Goal: Task Accomplishment & Management: Use online tool/utility

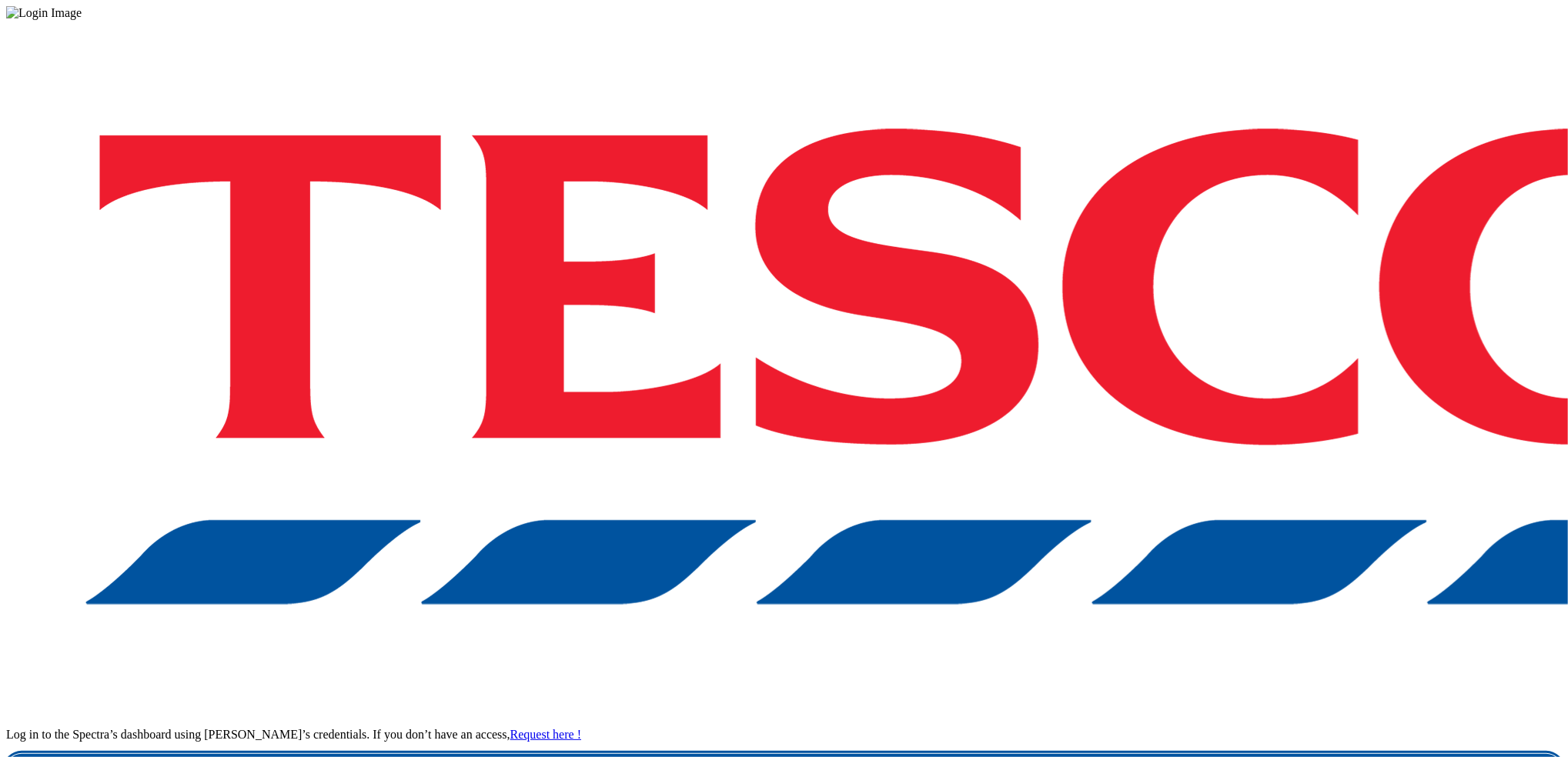
click at [1151, 728] on link "Login" at bounding box center [784, 770] width 1556 height 31
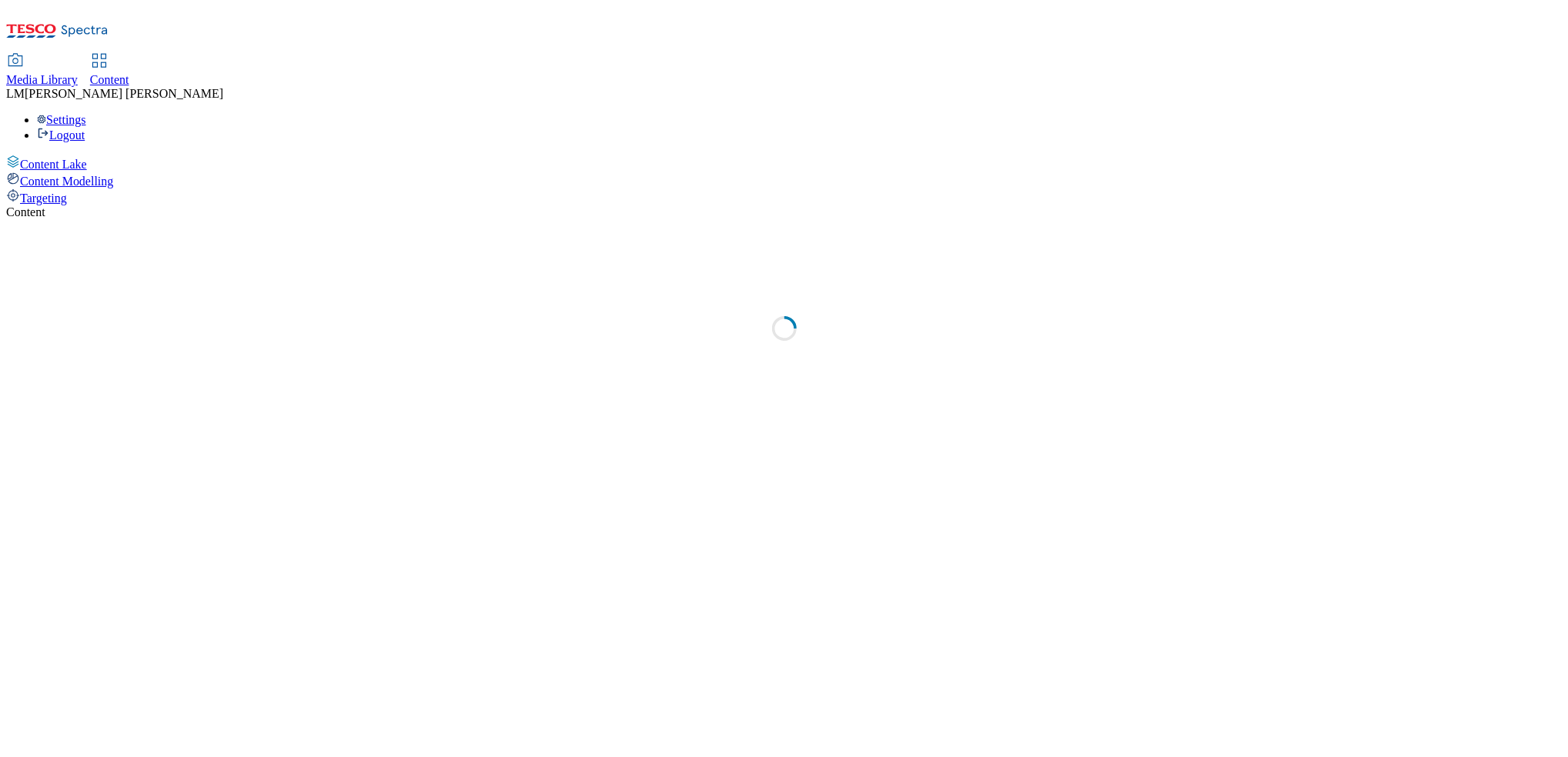
select select "ghs-uk"
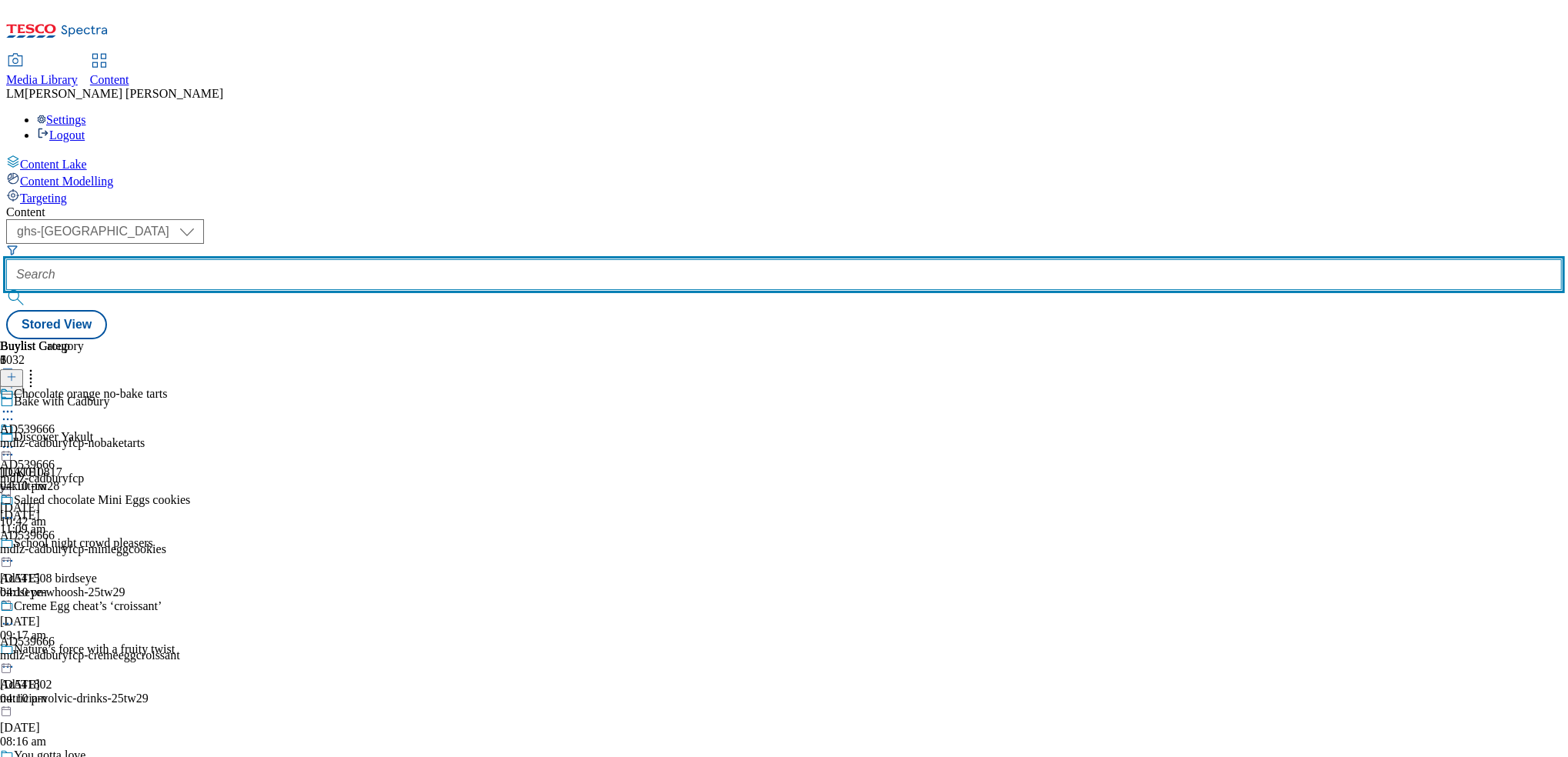
click at [342, 260] on input "text" at bounding box center [784, 275] width 1556 height 31
paste input "540777"
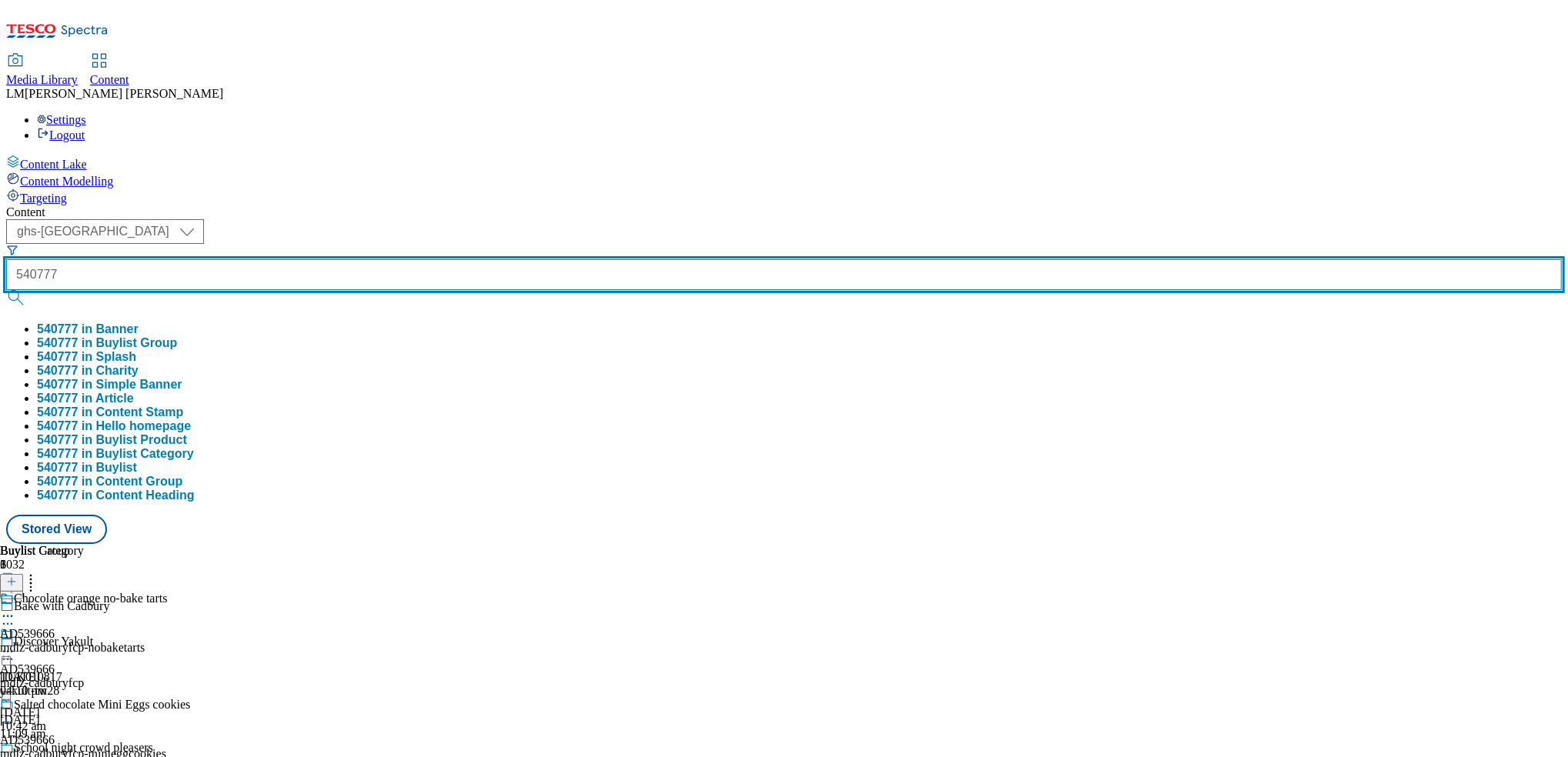
type input "540777"
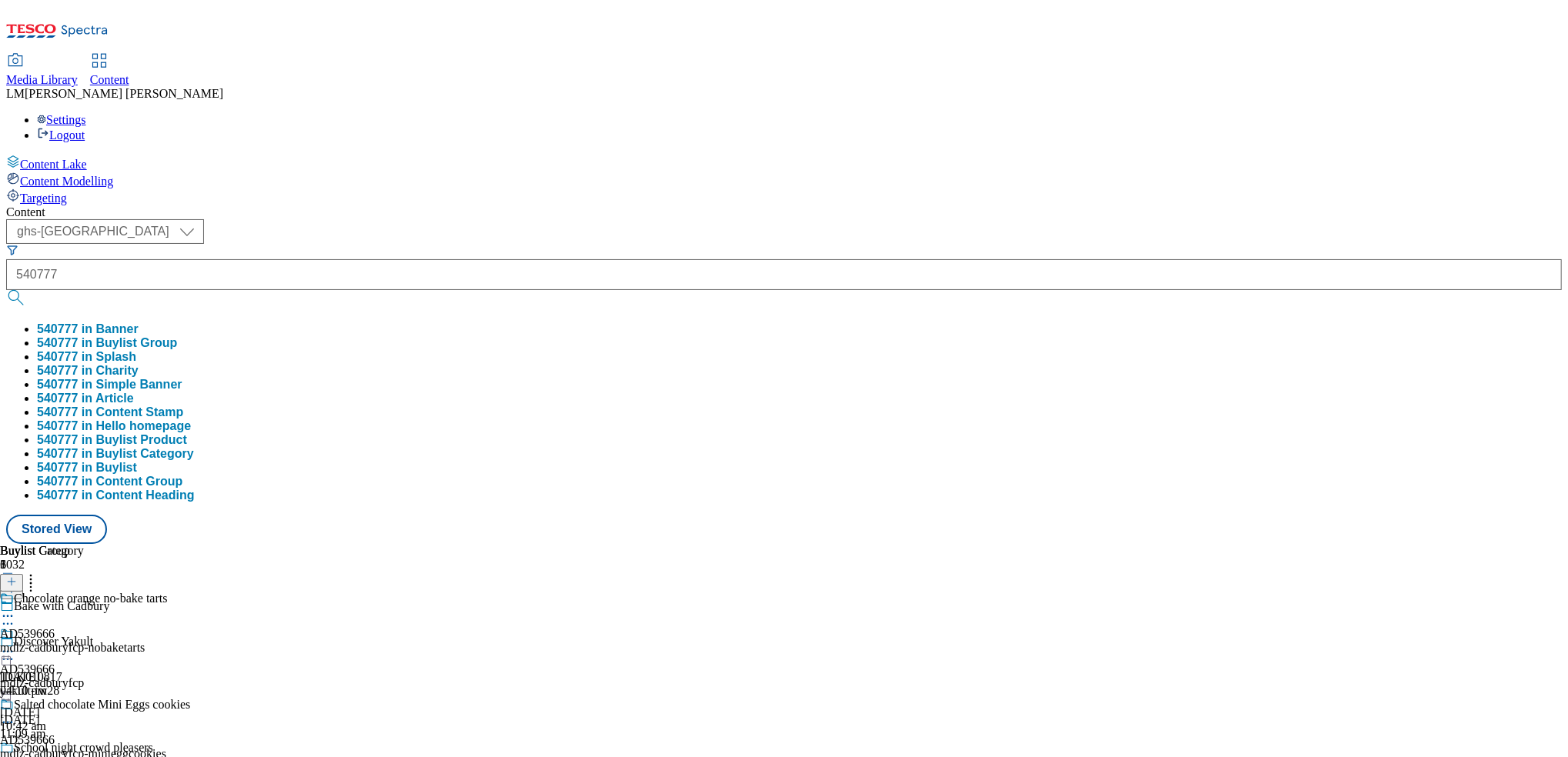
click at [27, 290] on button "submit" at bounding box center [17, 297] width 22 height 16
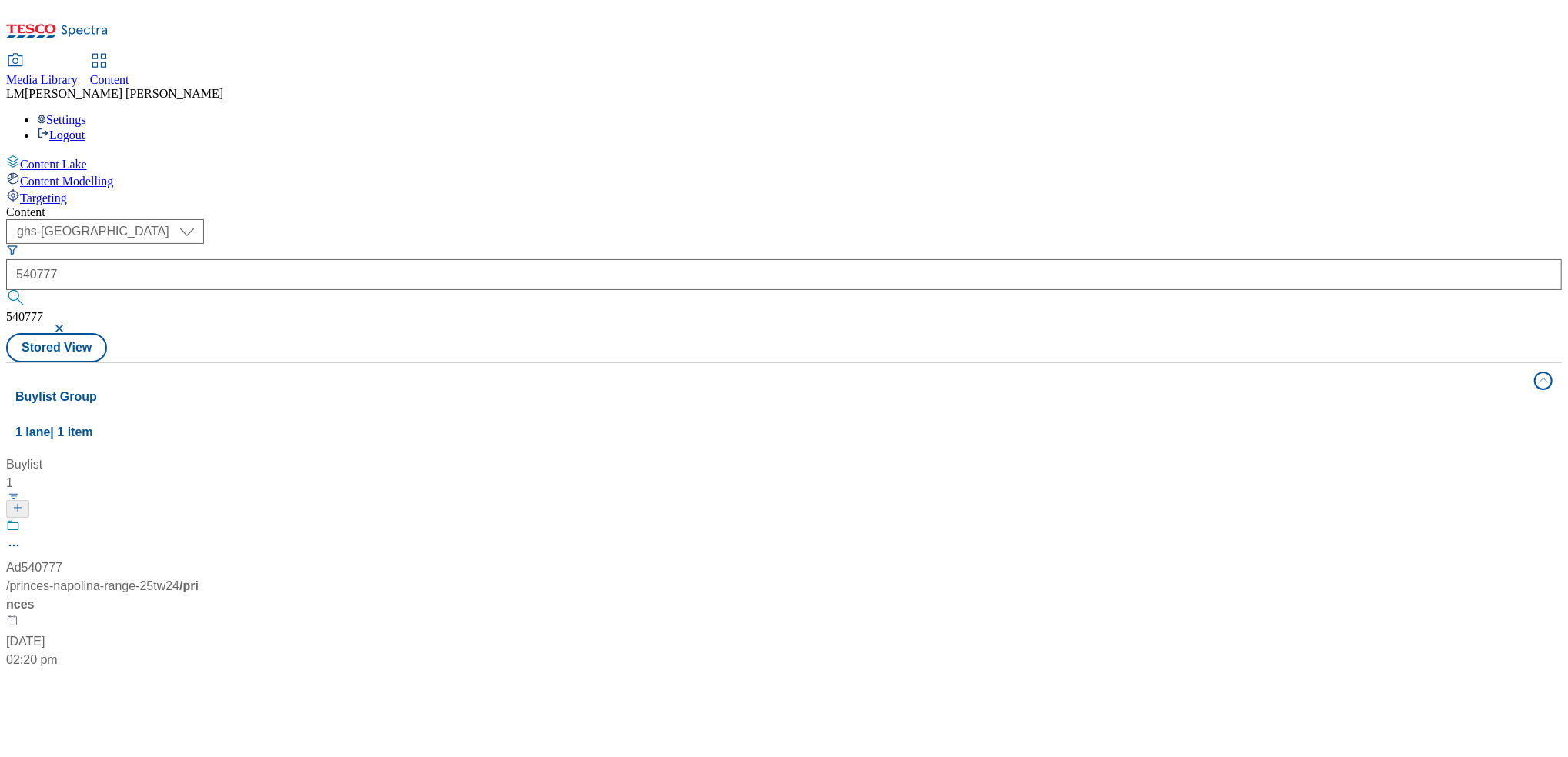
click at [199, 518] on div "Ad540777 / princes-napolina-range-25tw24 / princes 14 Aug 2025 02:20 pm" at bounding box center [102, 593] width 192 height 151
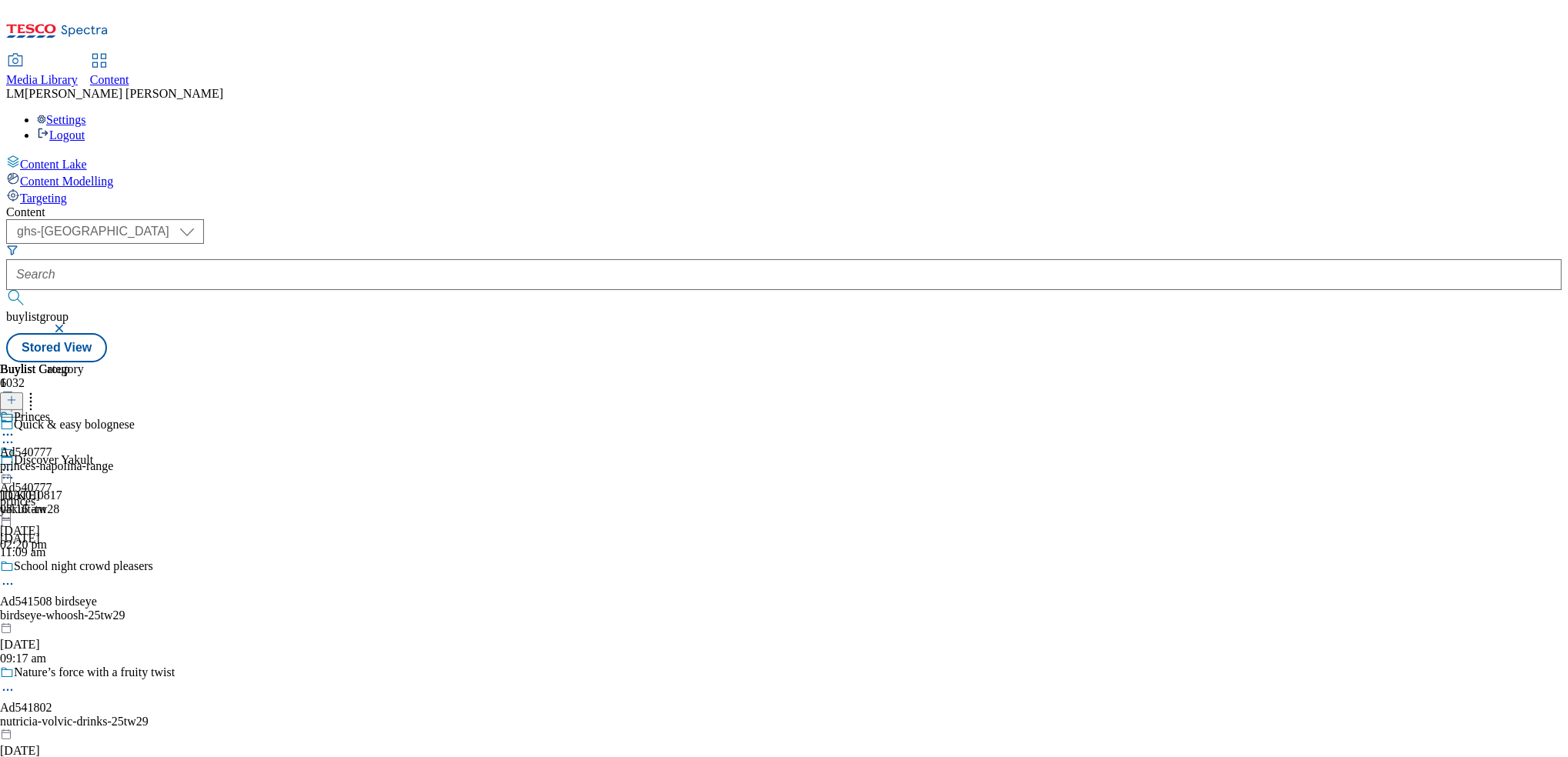
click at [16, 463] on icon at bounding box center [7, 470] width 16 height 16
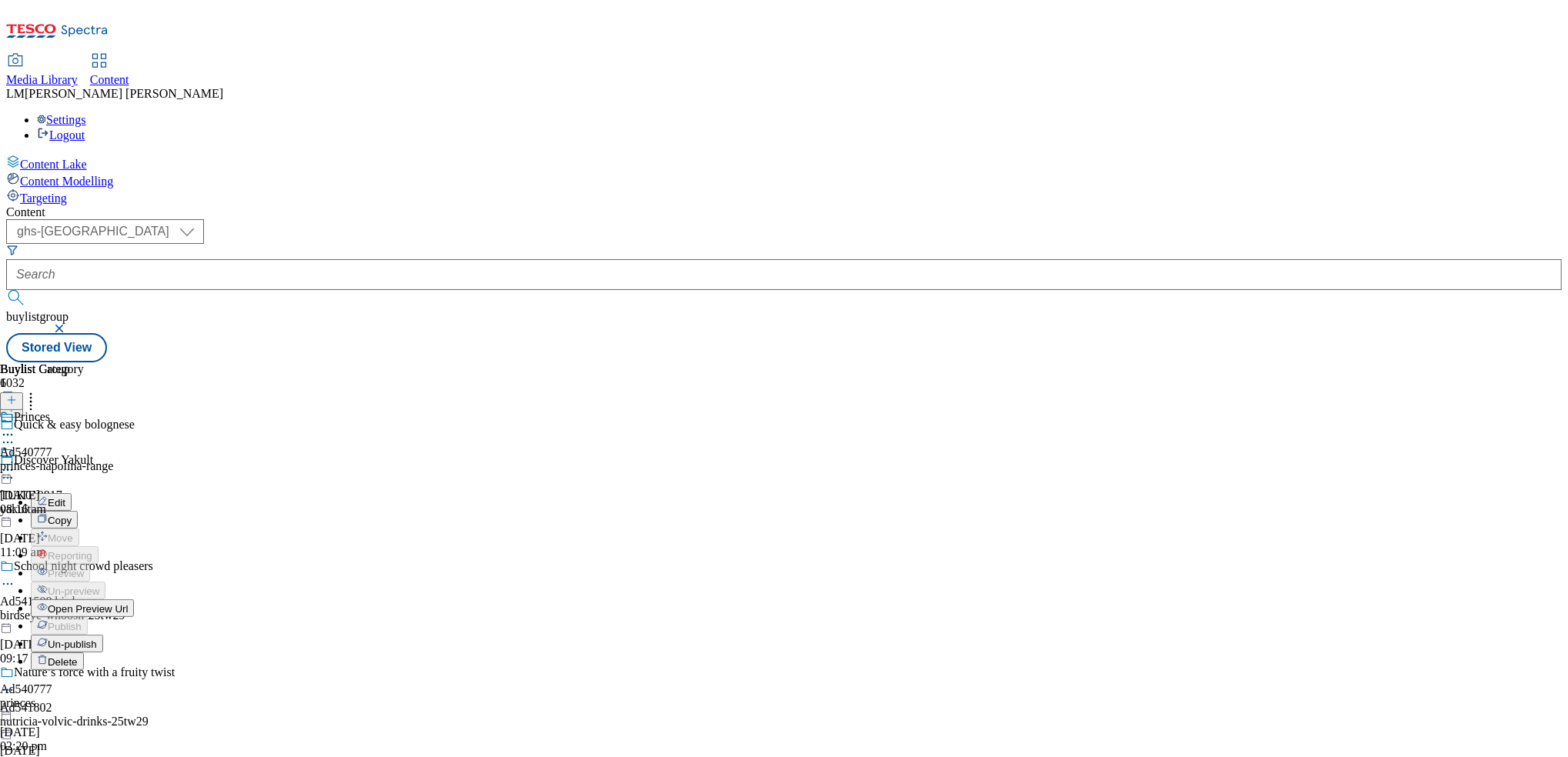
click at [97, 638] on span "Un-publish" at bounding box center [72, 644] width 49 height 12
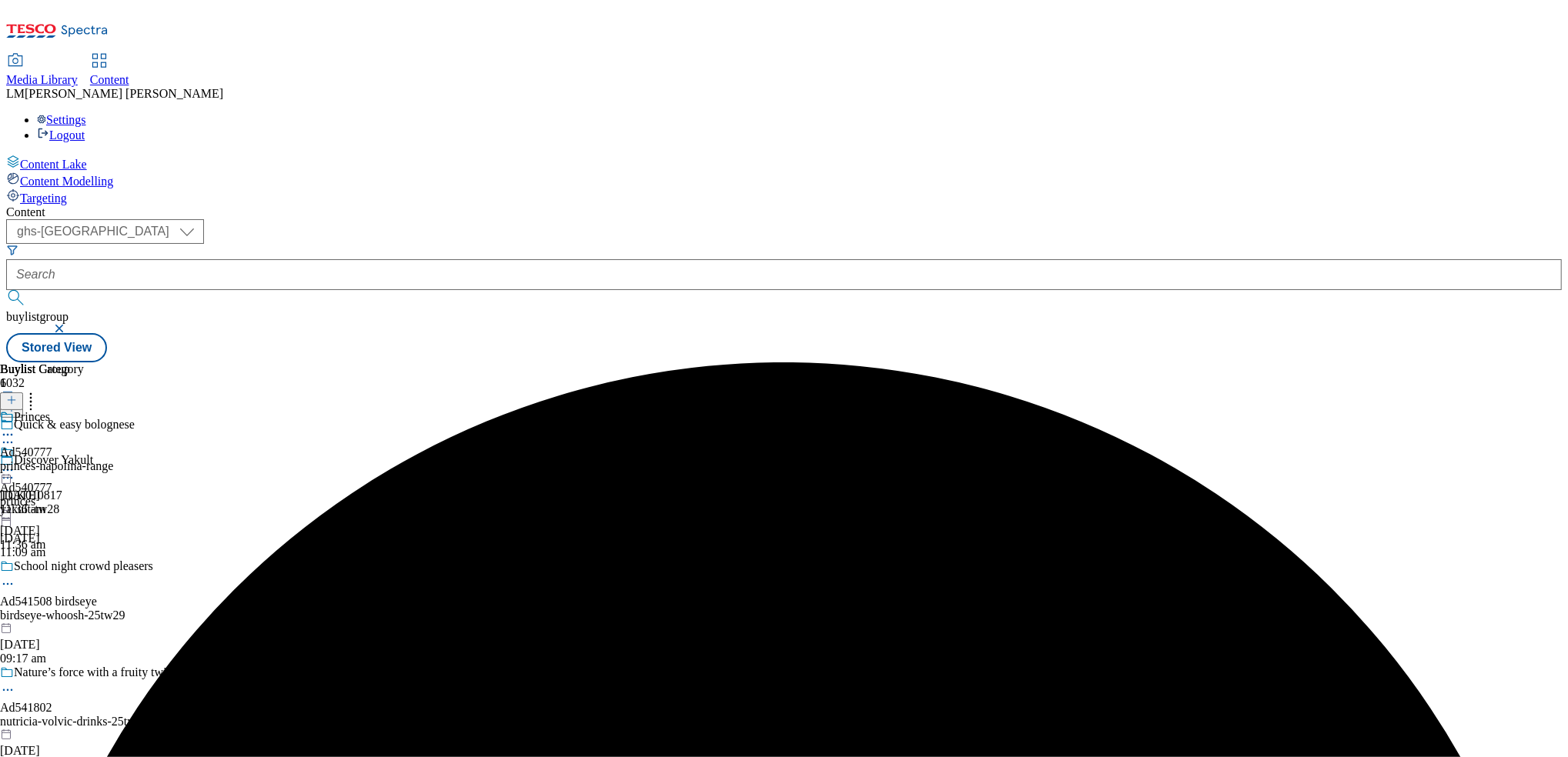
click at [16, 463] on icon at bounding box center [7, 470] width 16 height 16
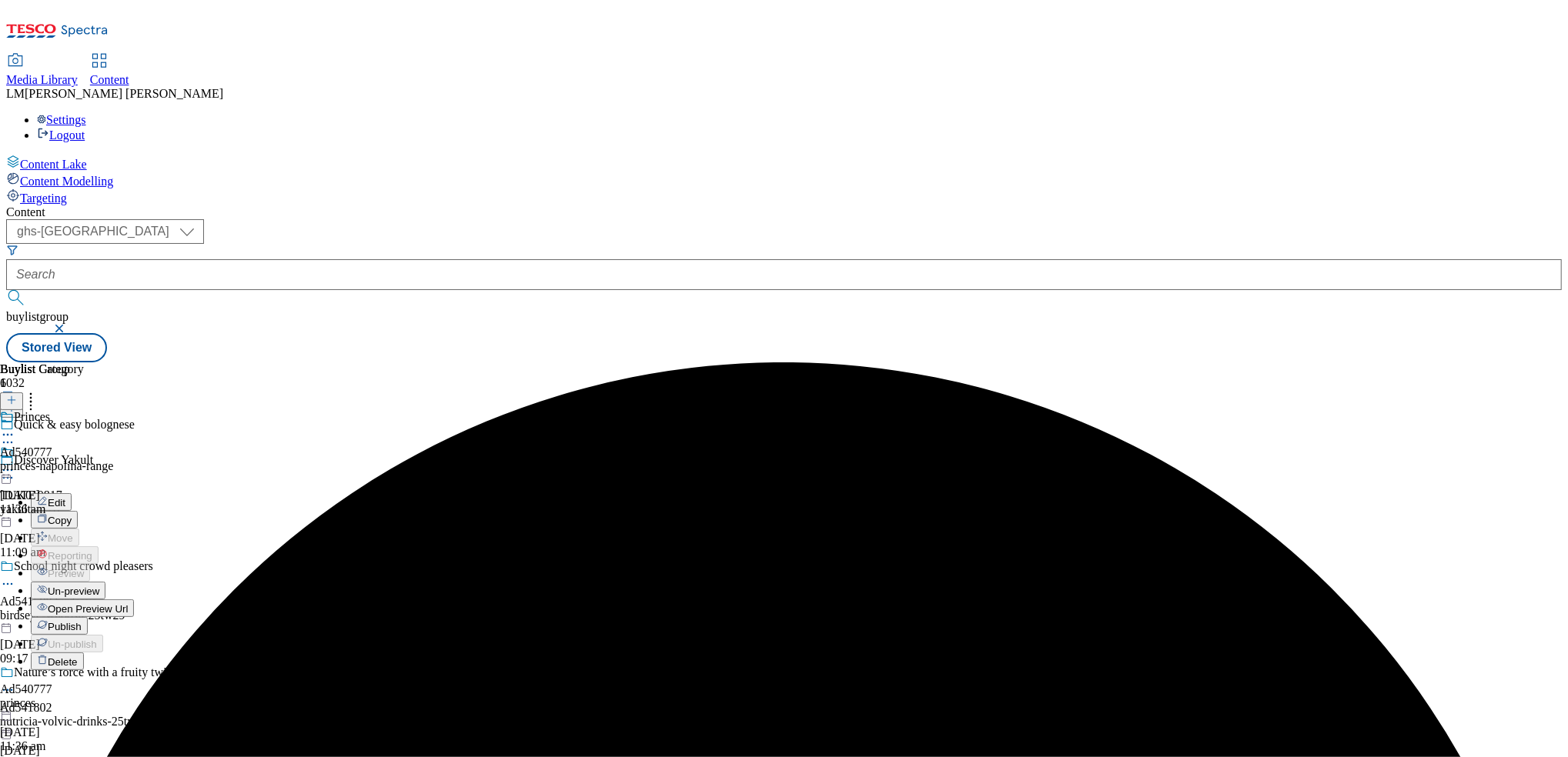
click at [100, 585] on span "Un-preview" at bounding box center [73, 591] width 51 height 12
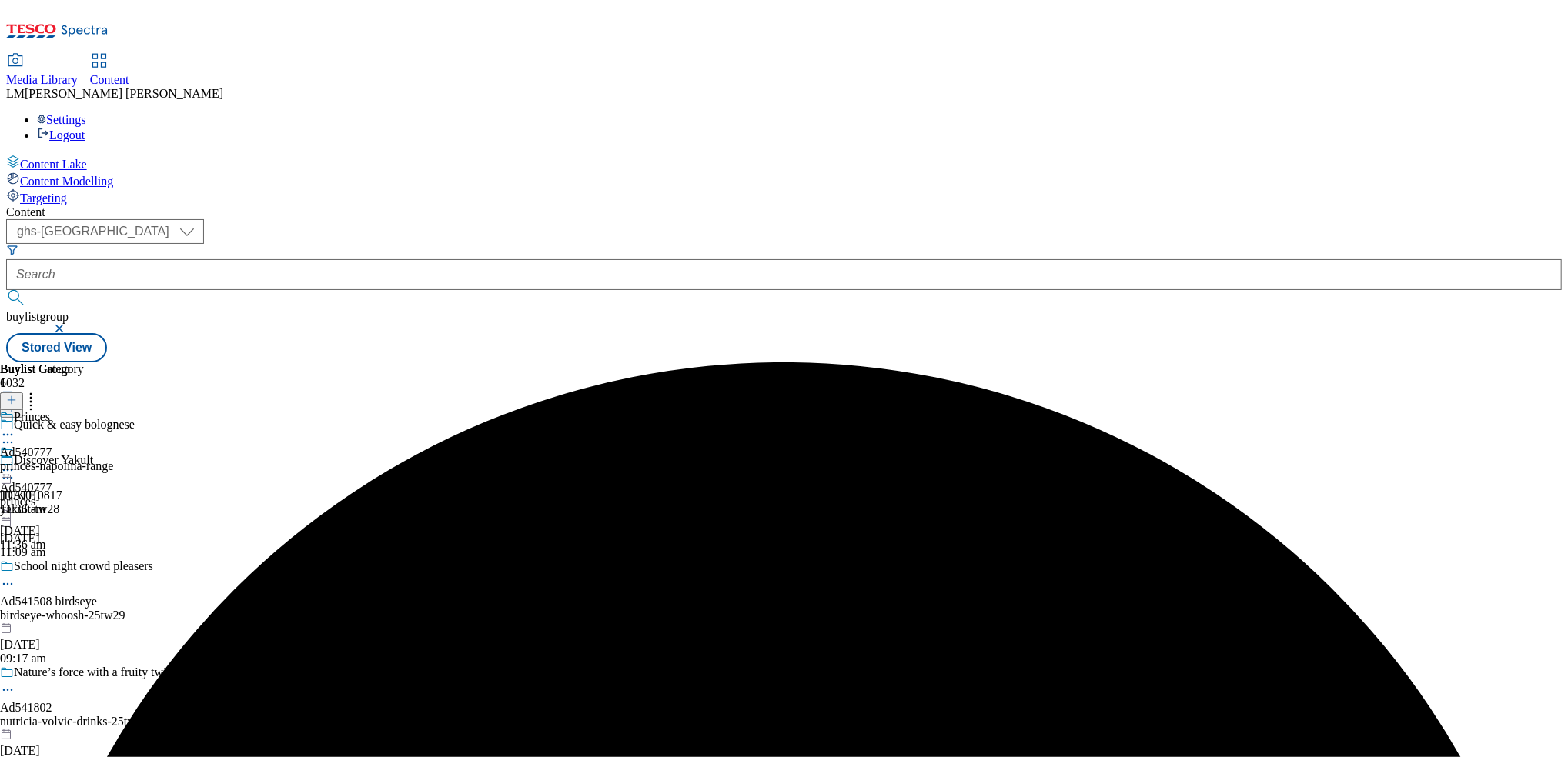
click at [16, 463] on icon at bounding box center [7, 470] width 16 height 16
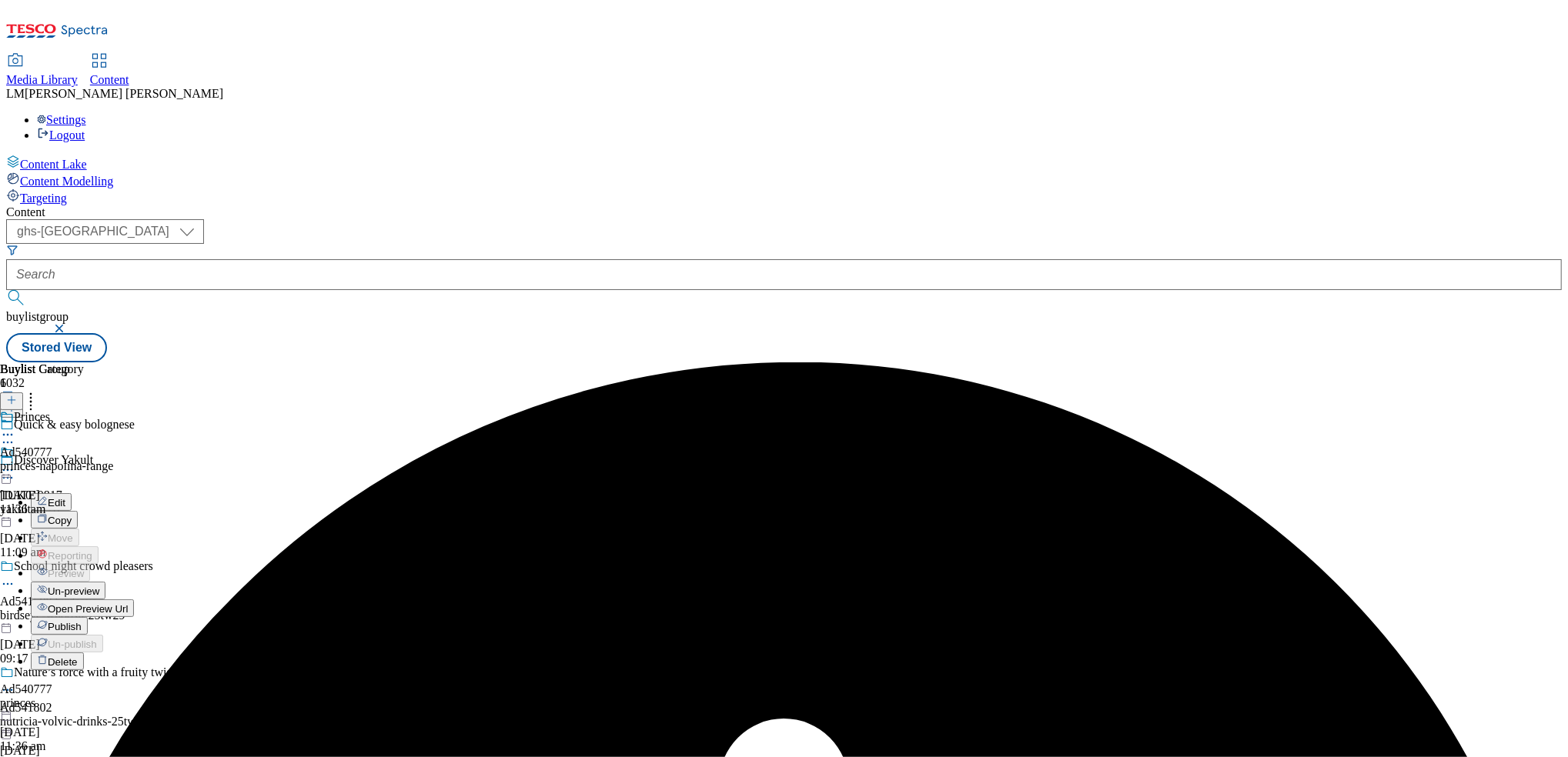
click at [100, 585] on span "Un-preview" at bounding box center [73, 591] width 51 height 12
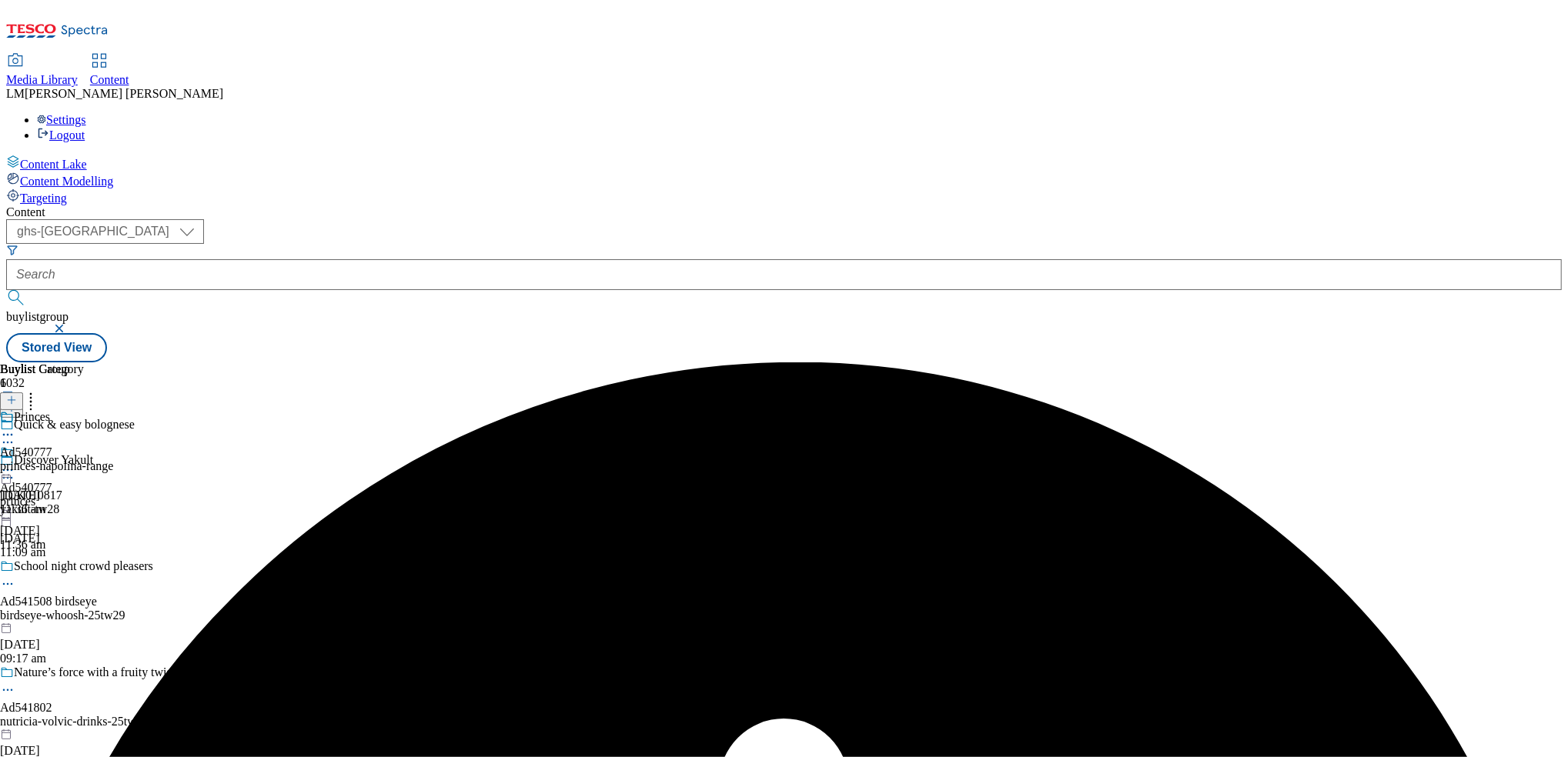
click at [113, 410] on div "Princes Ad540777 princes-napolina-range 22 Aug 2025 11:36 am" at bounding box center [57, 464] width 113 height 106
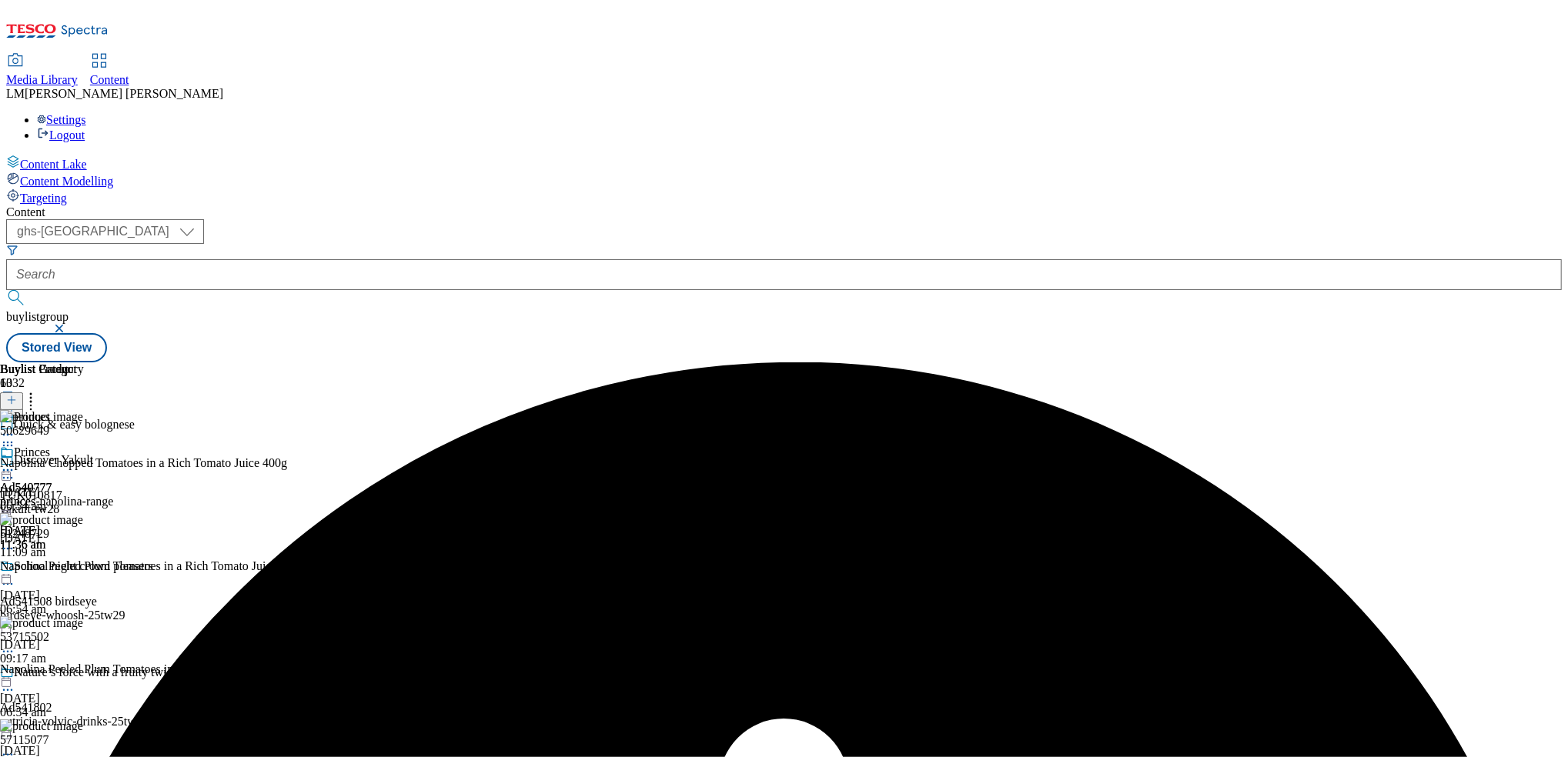
click at [16, 463] on icon at bounding box center [7, 470] width 16 height 16
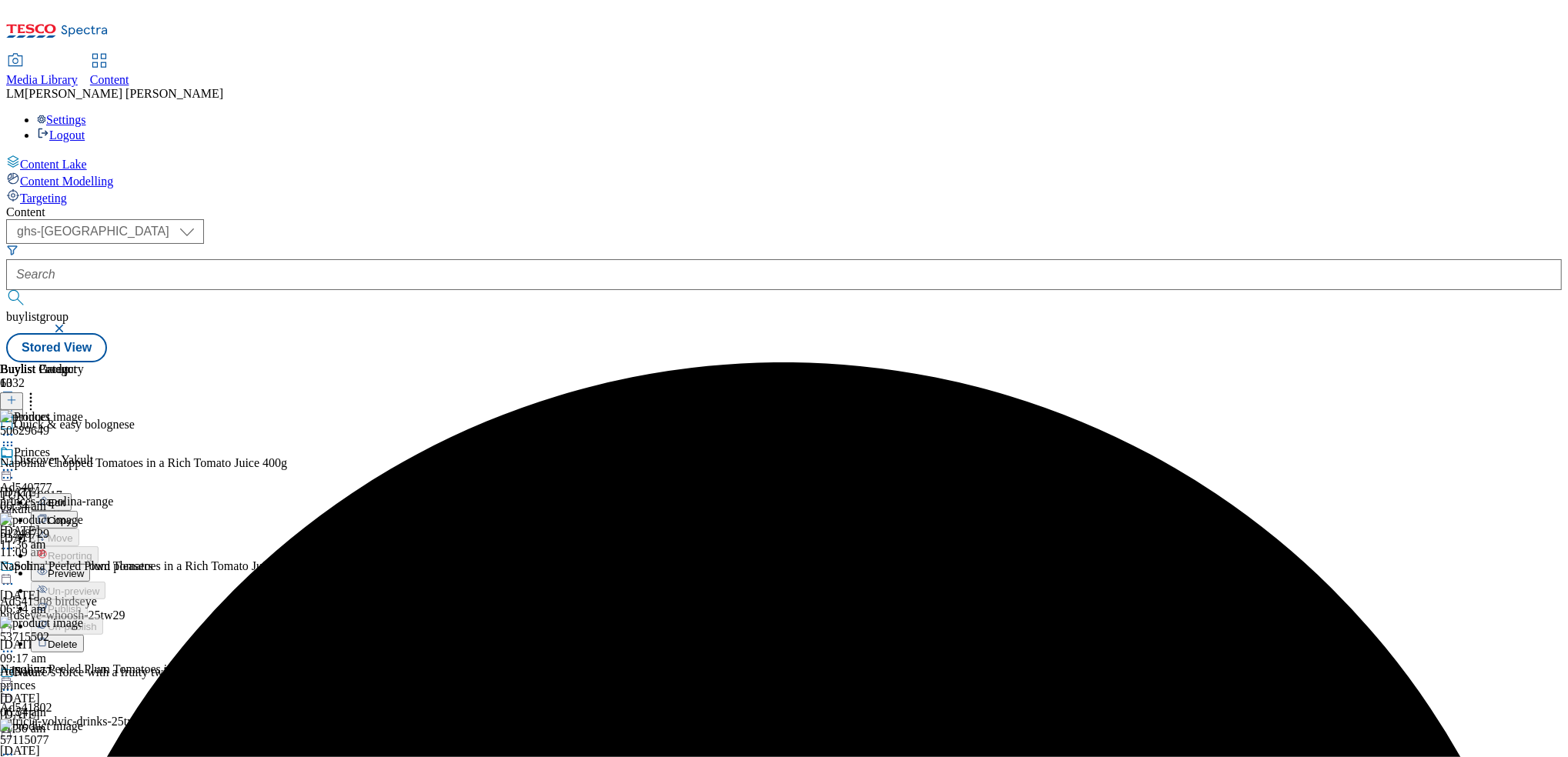
click at [38, 390] on icon at bounding box center [30, 398] width 16 height 16
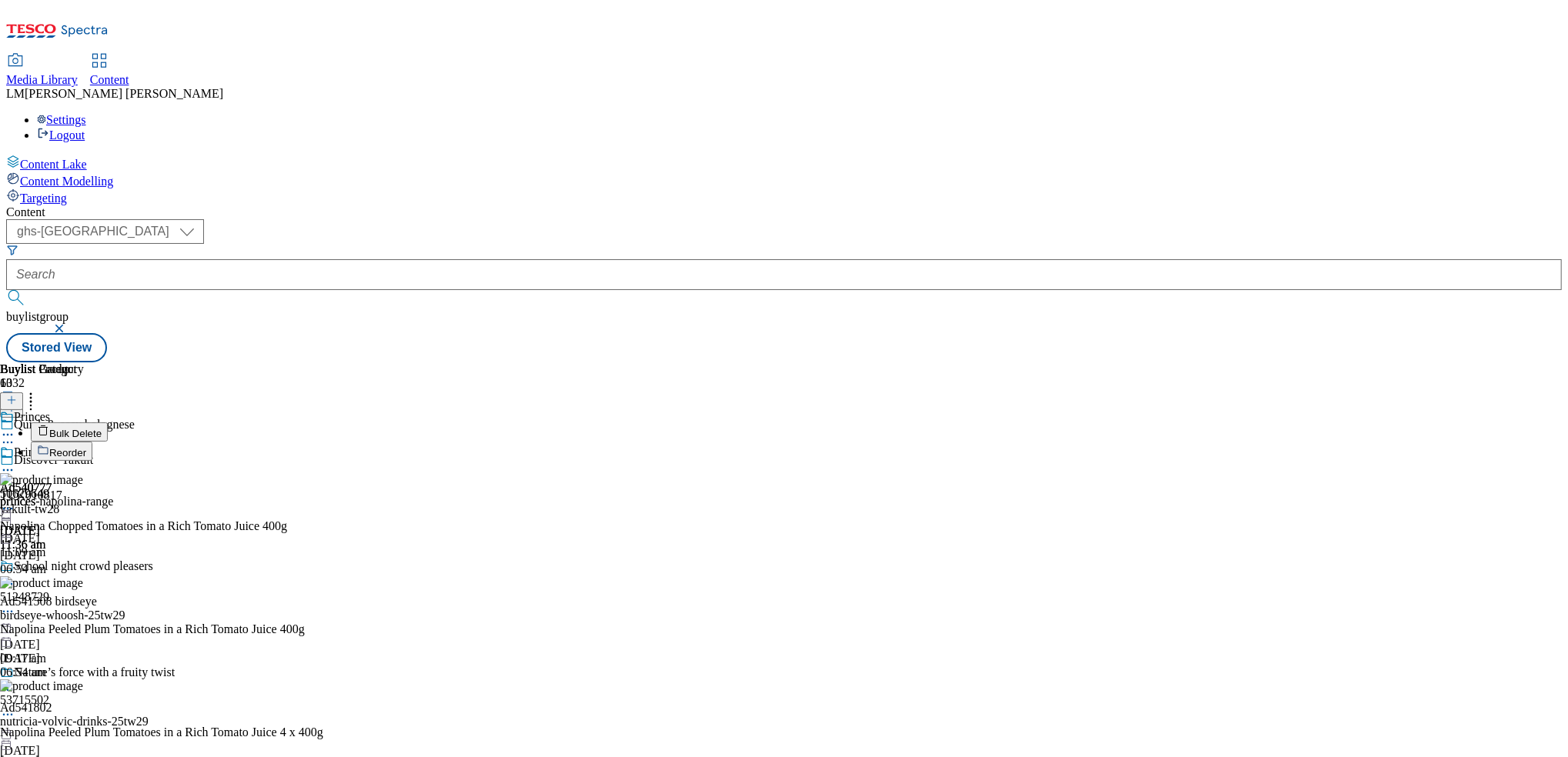
click at [92, 442] on button "Reorder" at bounding box center [61, 451] width 61 height 19
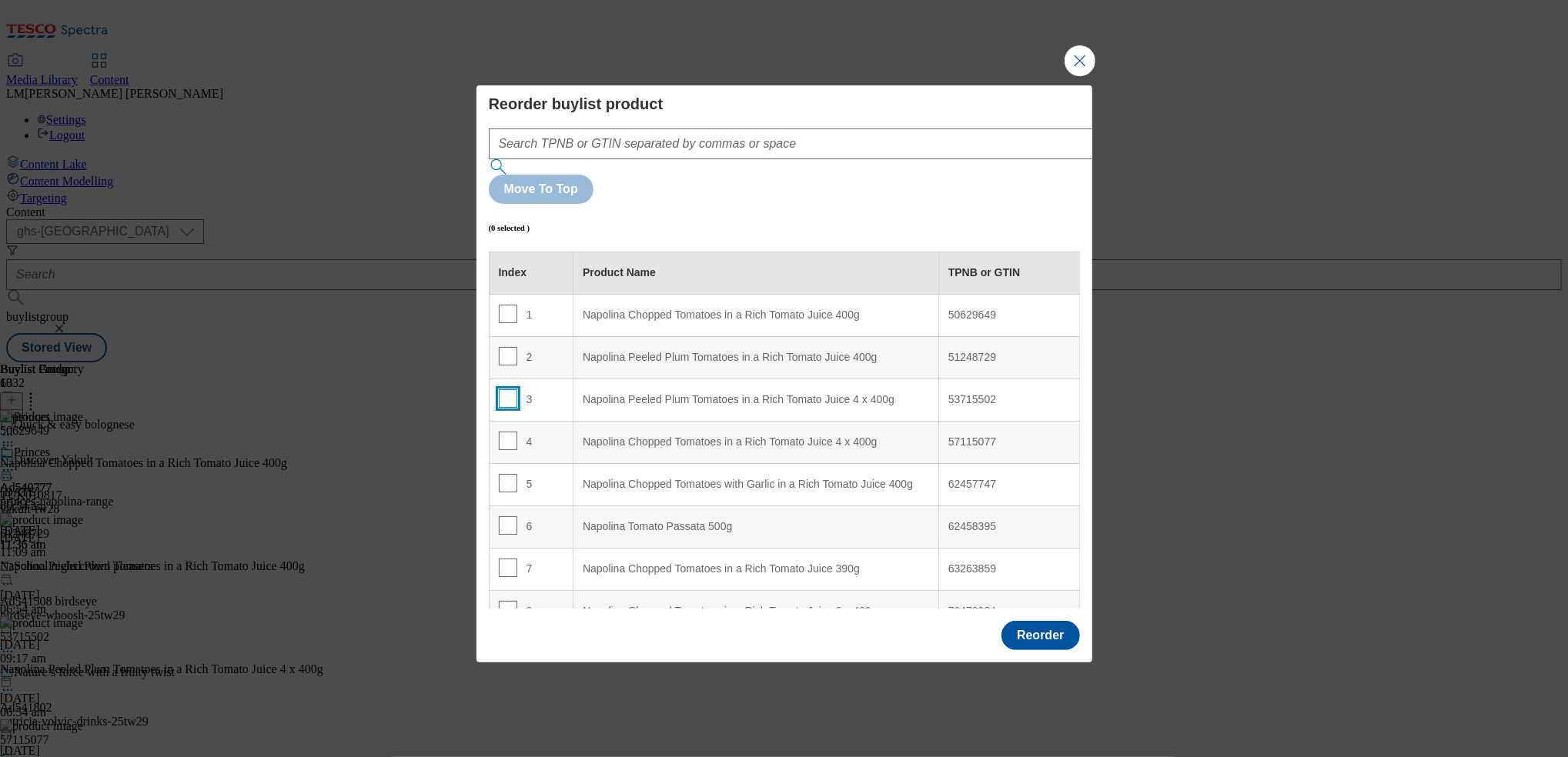
click at [510, 389] on input "Modal" at bounding box center [508, 399] width 18 height 18
checkbox input "true"
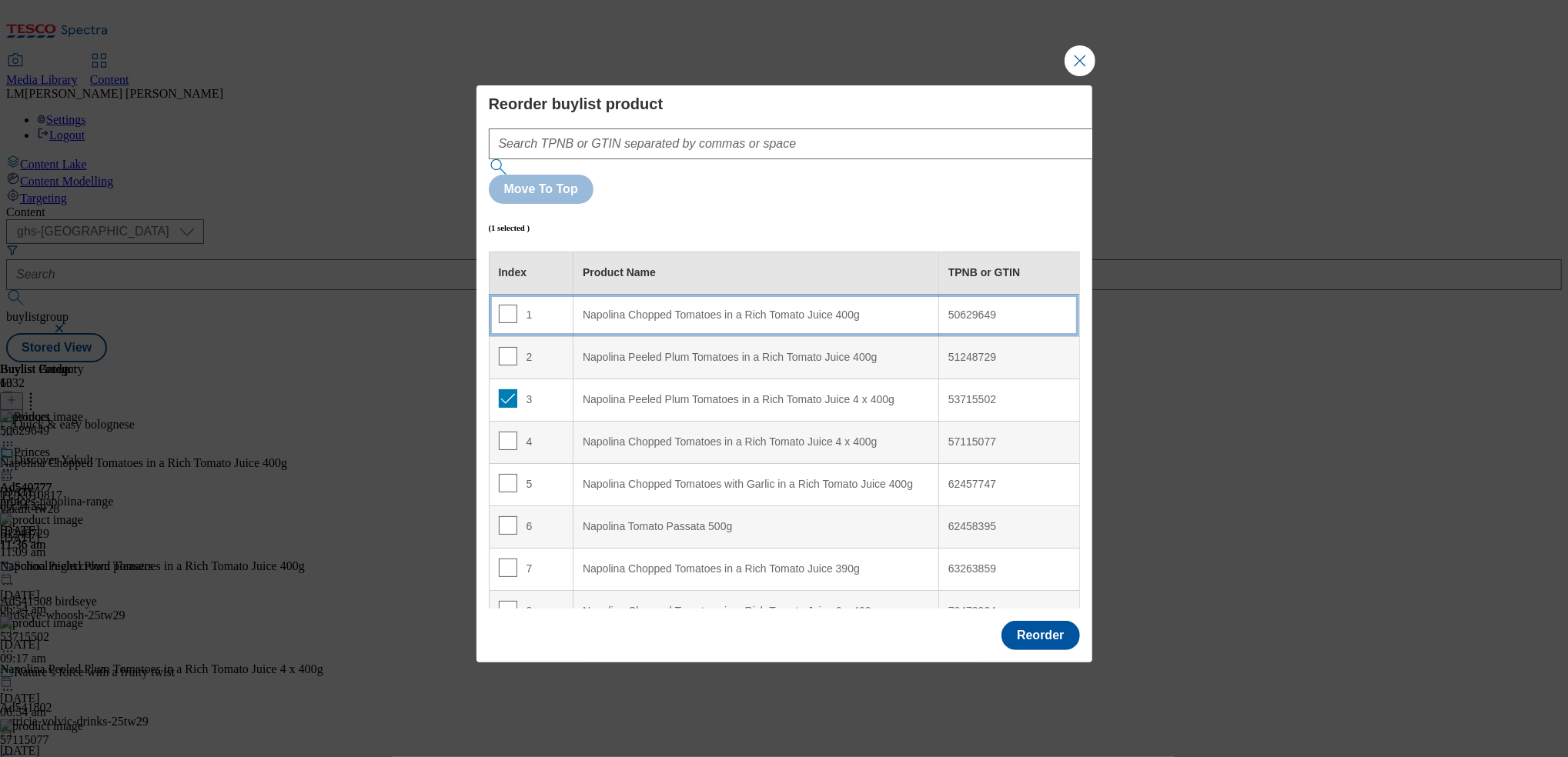
click at [583, 308] on div "Napolina Chopped Tomatoes in a Rich Tomato Juice 400g" at bounding box center [756, 315] width 347 height 14
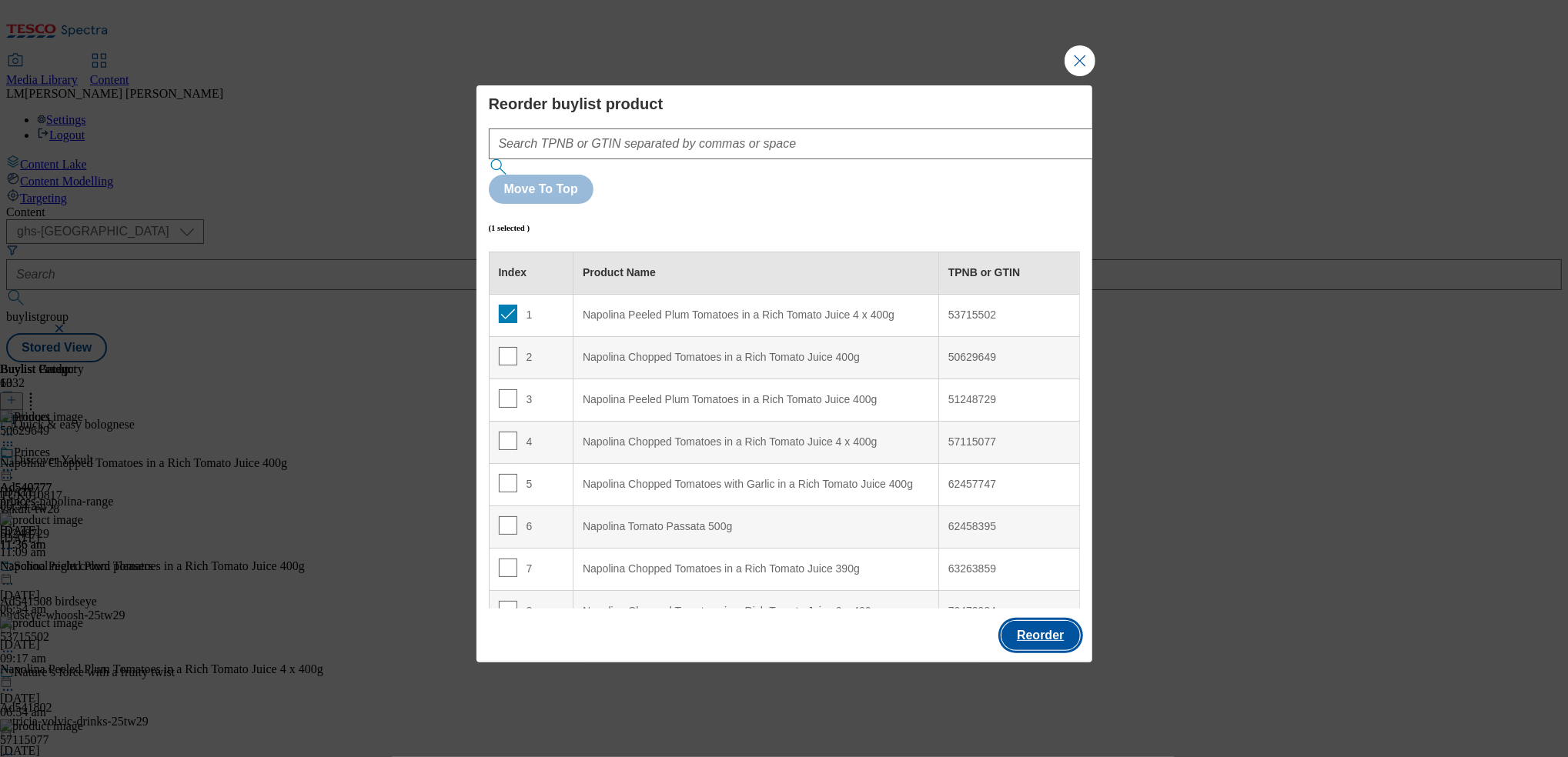
click at [1030, 621] on button "Reorder" at bounding box center [1040, 635] width 78 height 29
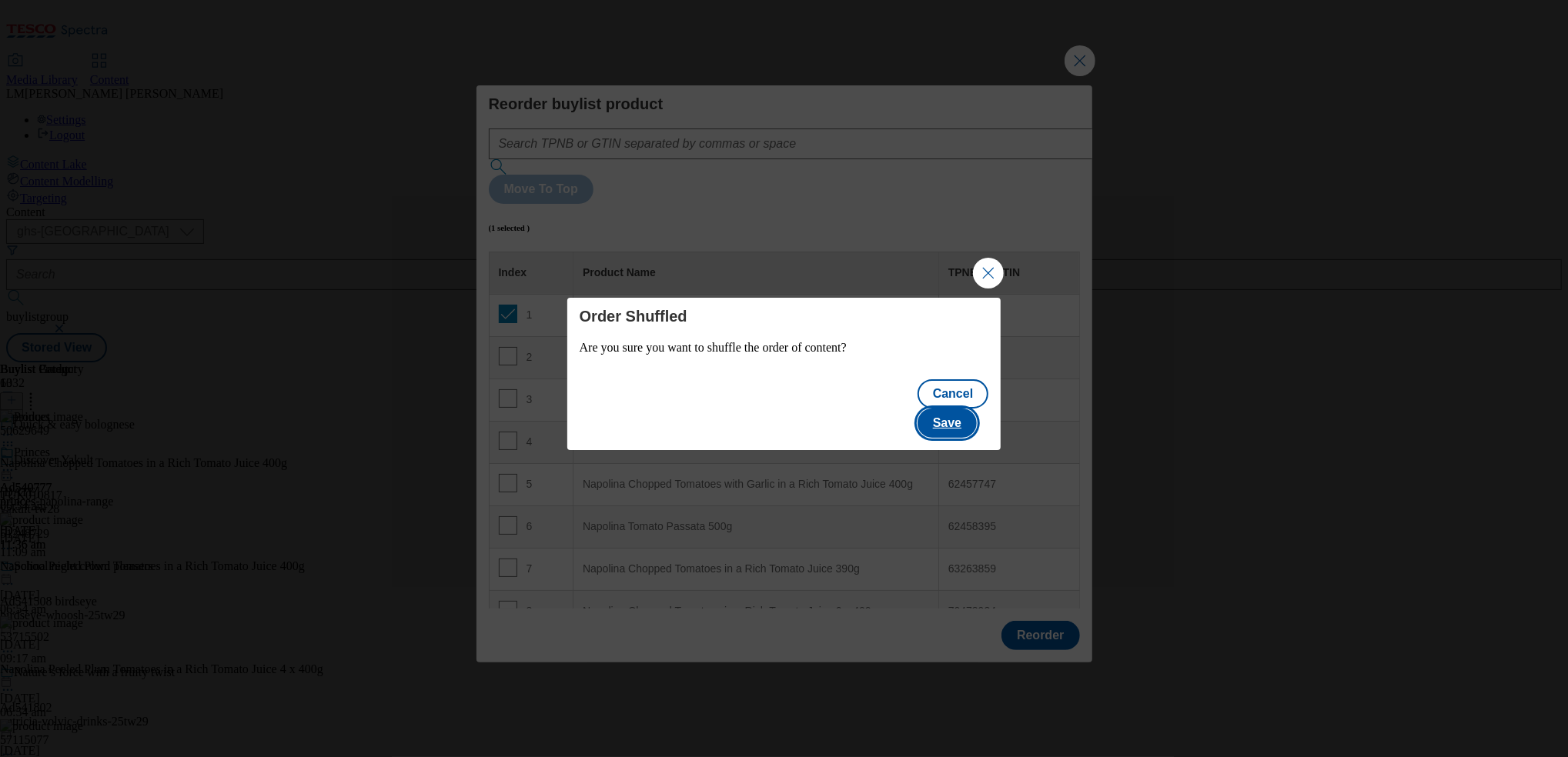
click at [969, 409] on button "Save" at bounding box center [947, 423] width 59 height 29
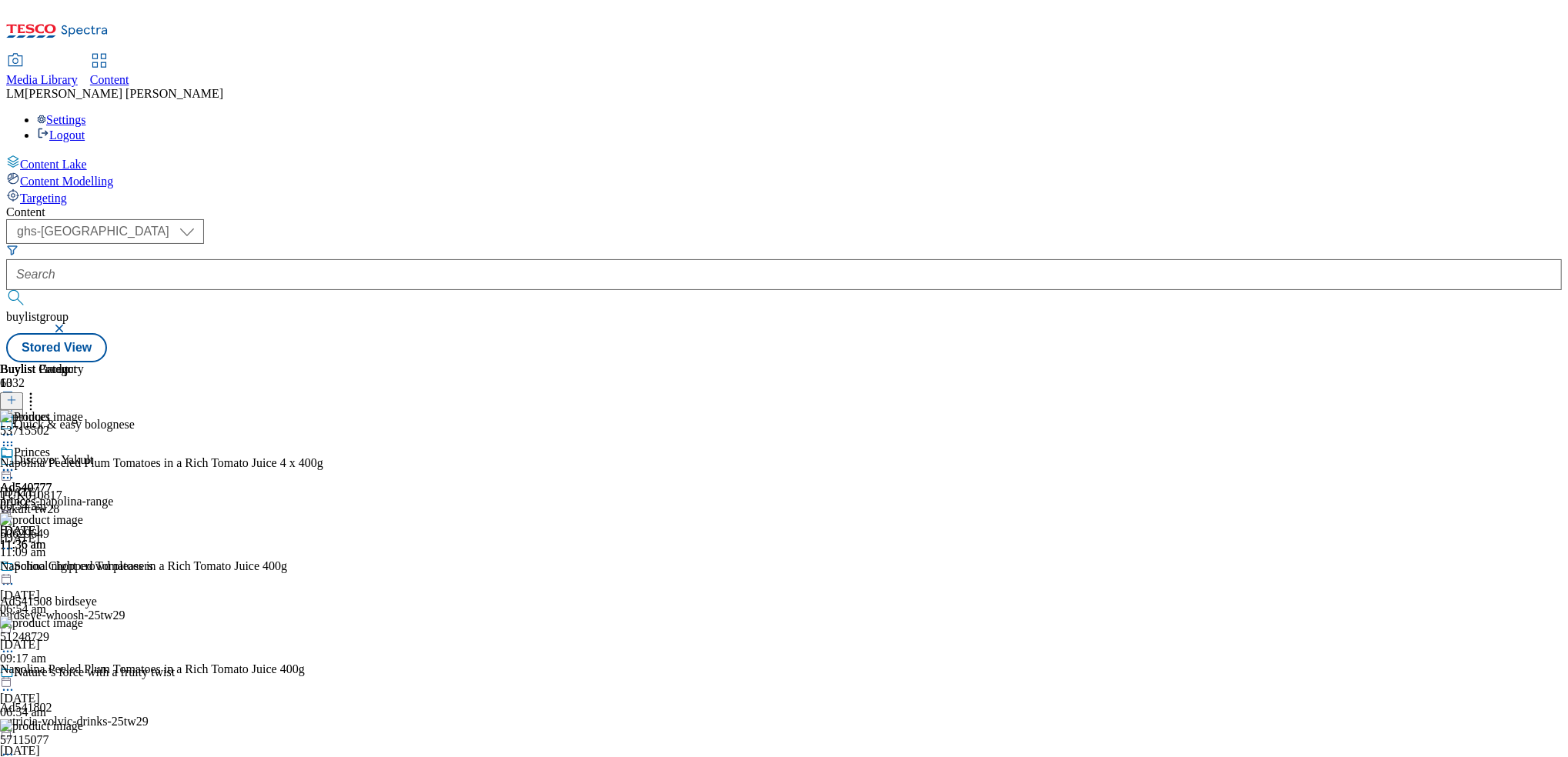
scroll to position [161, 0]
click at [38, 390] on icon at bounding box center [30, 398] width 16 height 16
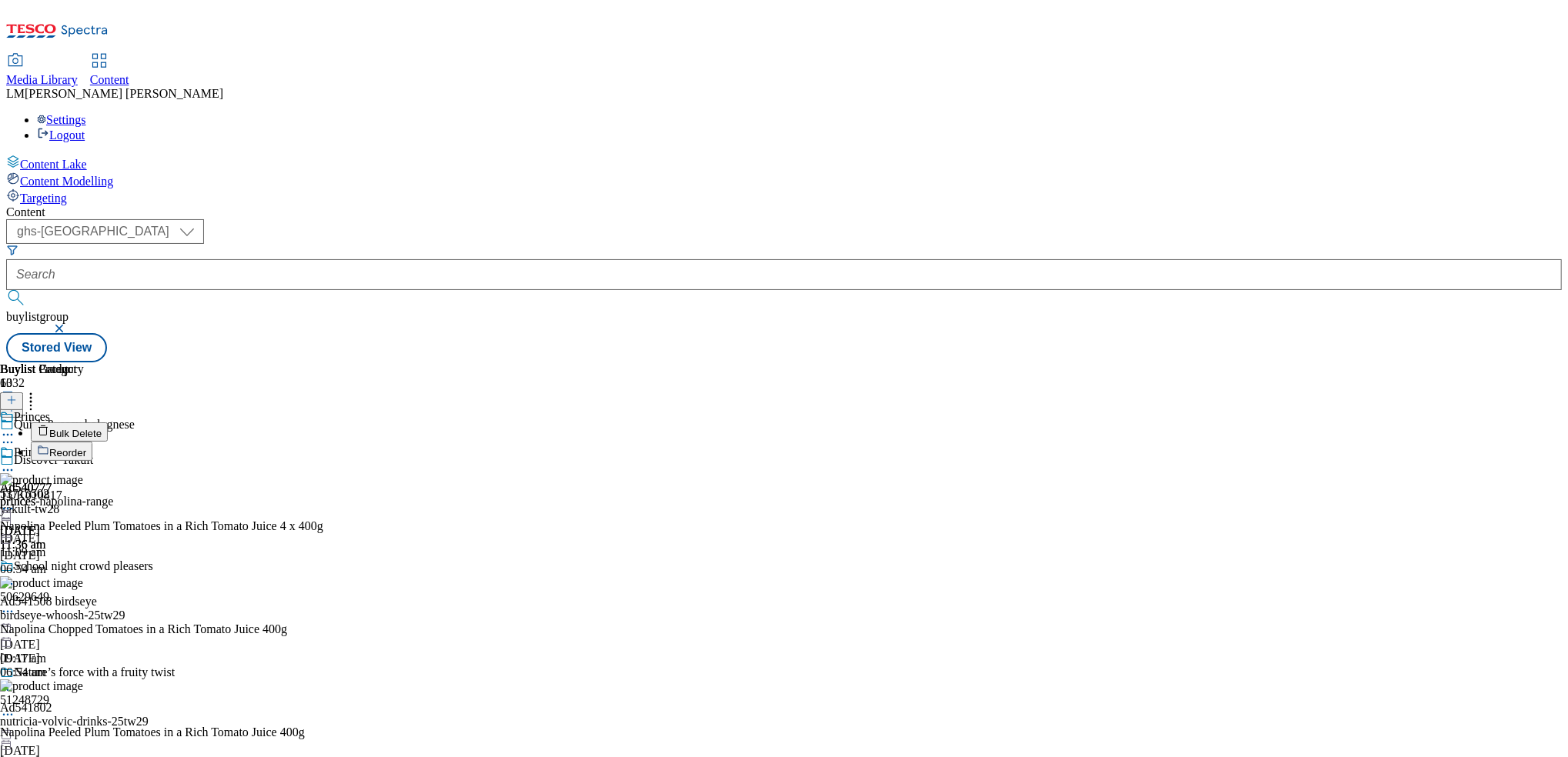
click at [92, 442] on button "Reorder" at bounding box center [61, 451] width 61 height 19
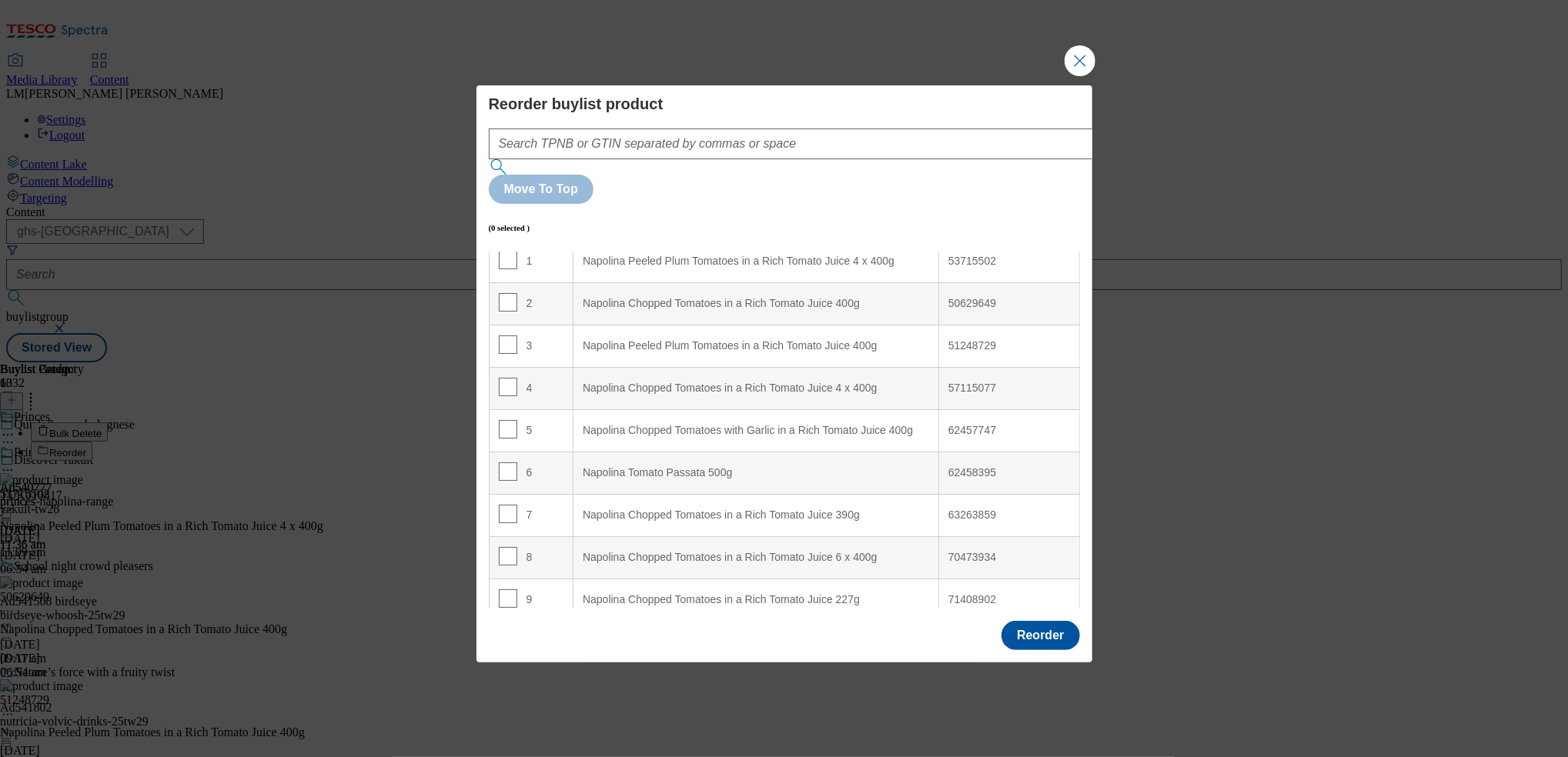
scroll to position [56, 0]
click at [510, 376] on input "Modal" at bounding box center [508, 385] width 18 height 18
checkbox input "true"
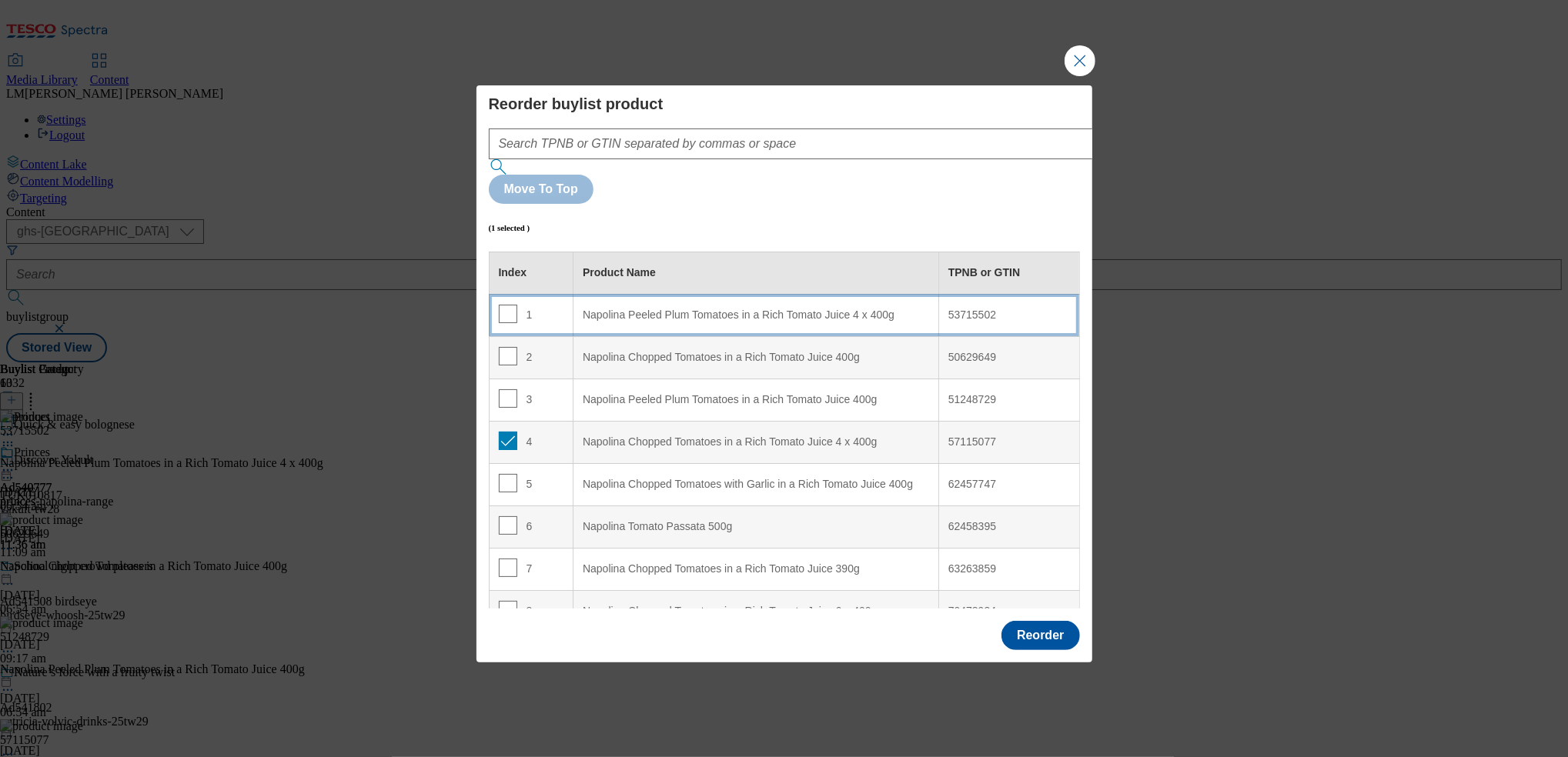
click at [561, 304] on div "1" at bounding box center [532, 315] width 66 height 22
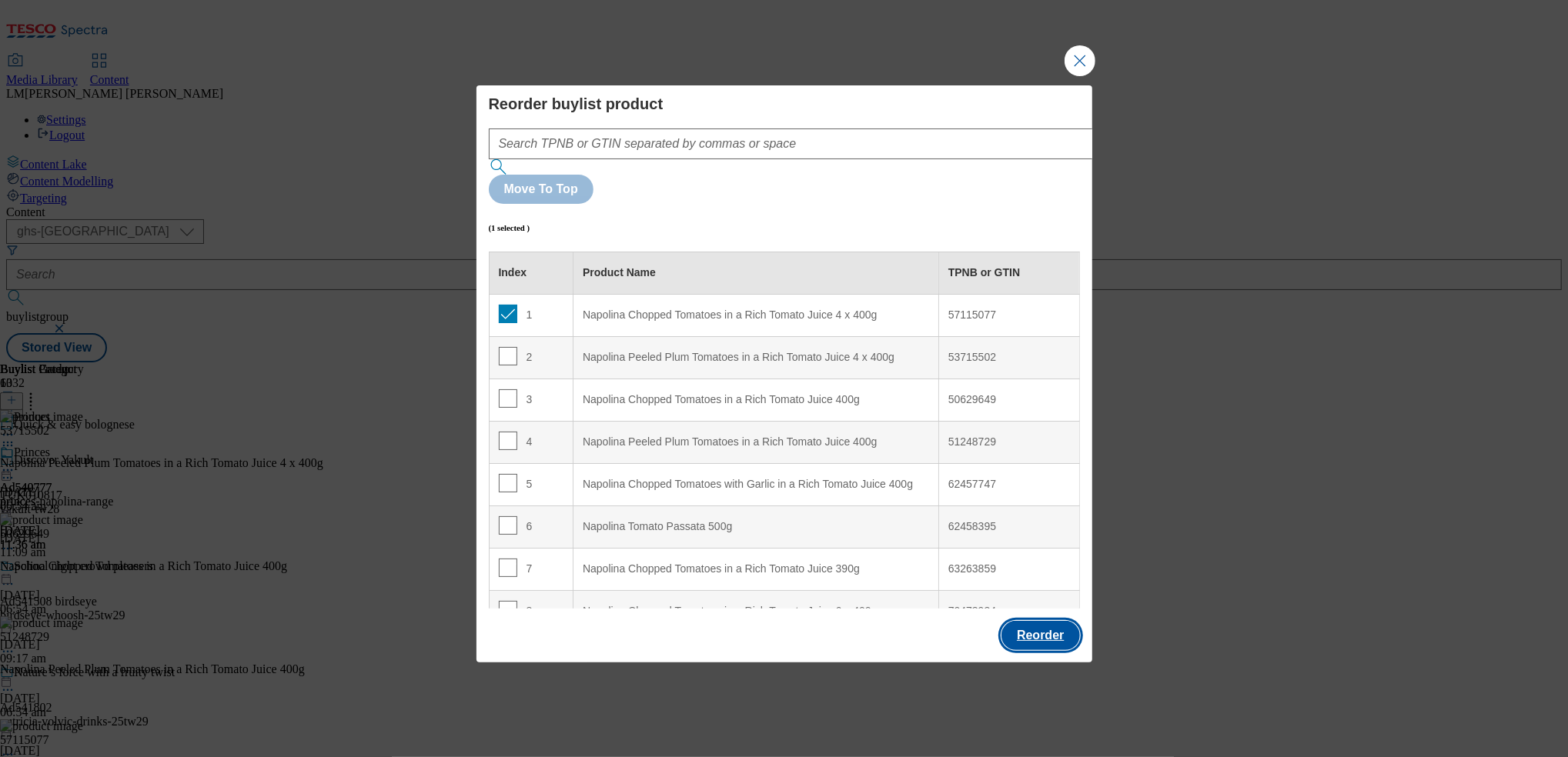
click at [1043, 621] on button "Reorder" at bounding box center [1040, 635] width 78 height 29
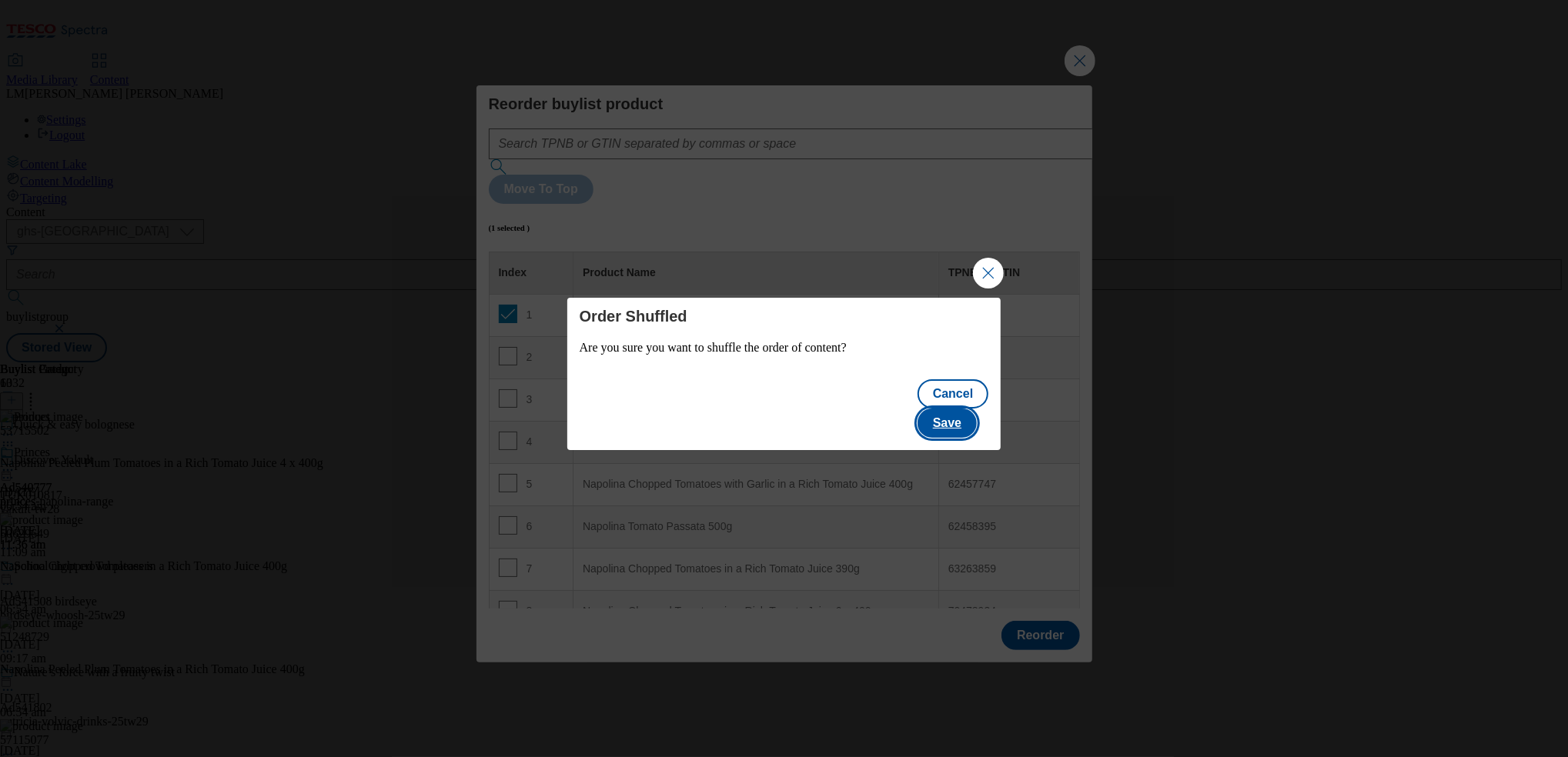
click at [977, 409] on button "Save" at bounding box center [947, 423] width 59 height 29
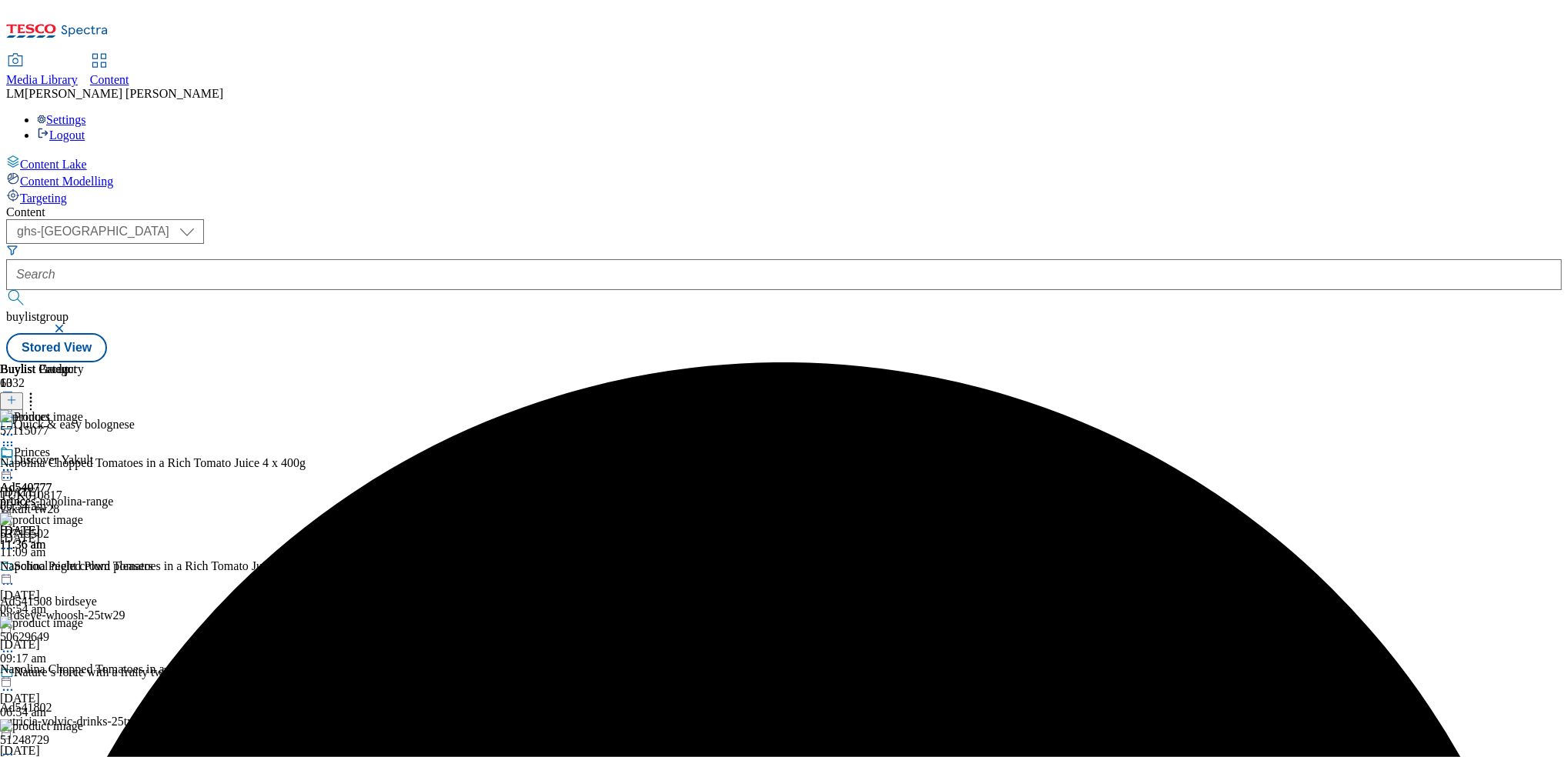
click at [16, 463] on icon at bounding box center [7, 470] width 16 height 16
click at [90, 564] on button "Preview" at bounding box center [60, 572] width 59 height 17
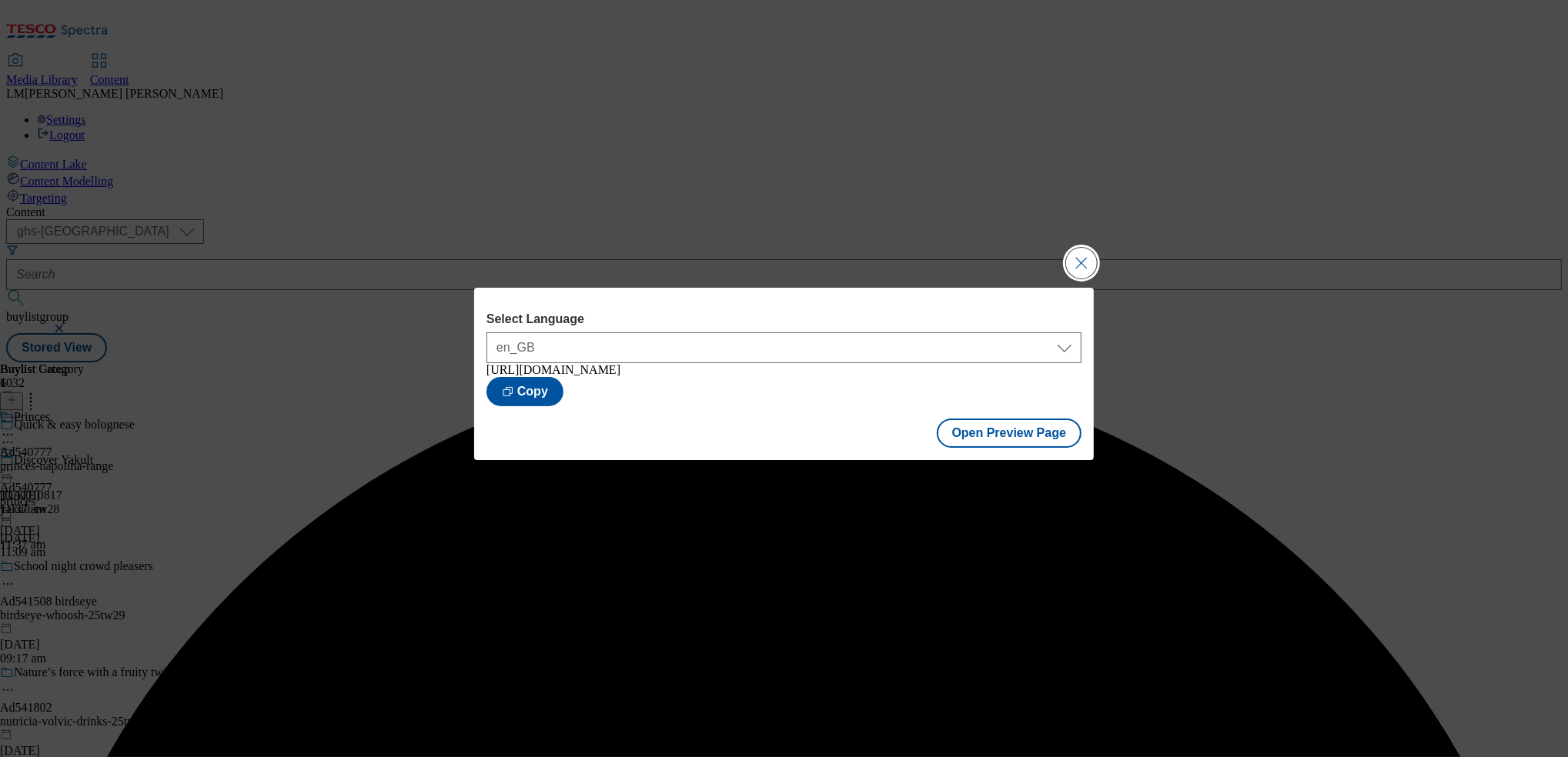
click at [1078, 264] on button "Close Modal" at bounding box center [1081, 263] width 31 height 31
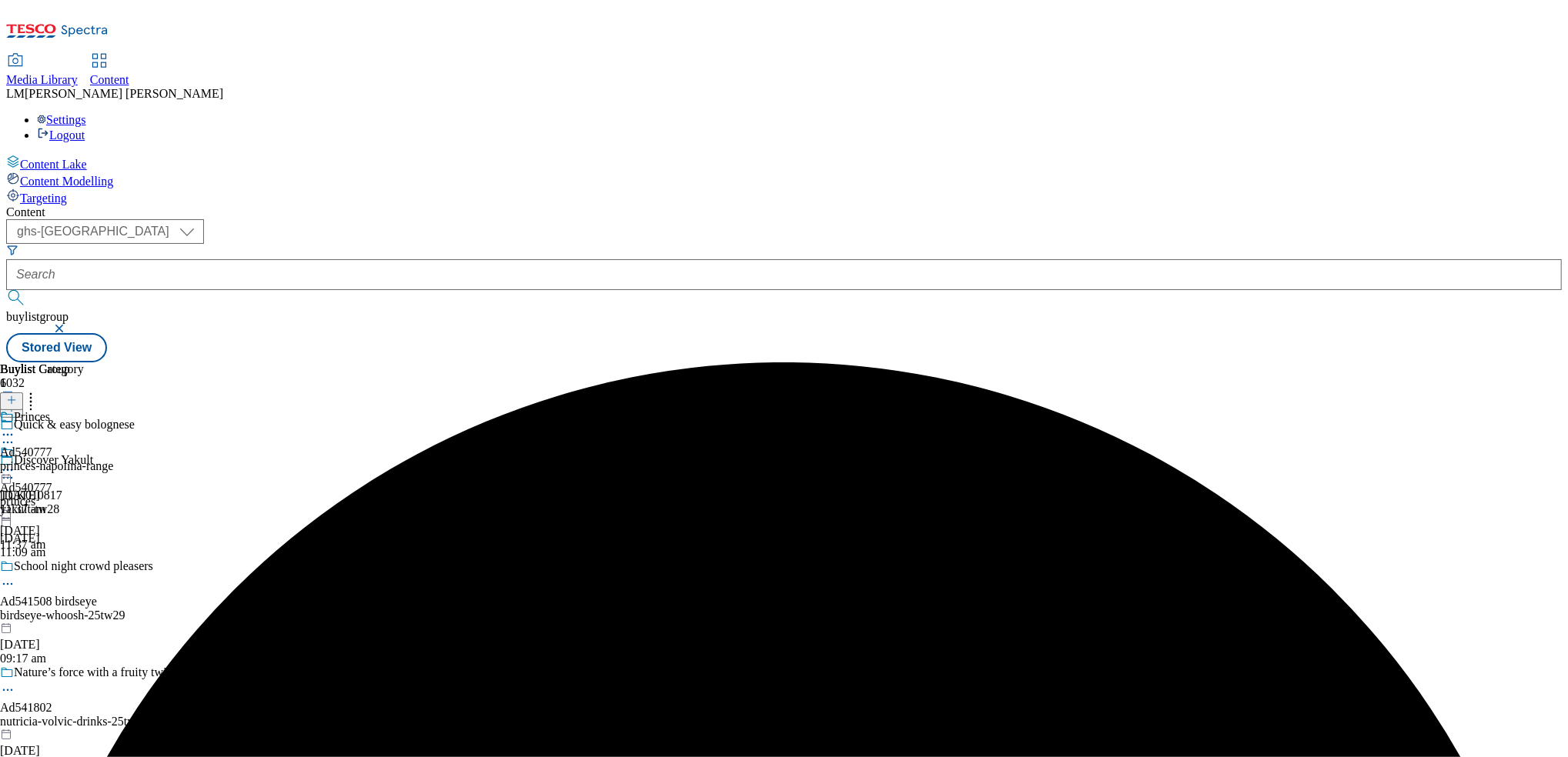
click at [16, 463] on icon at bounding box center [7, 470] width 16 height 16
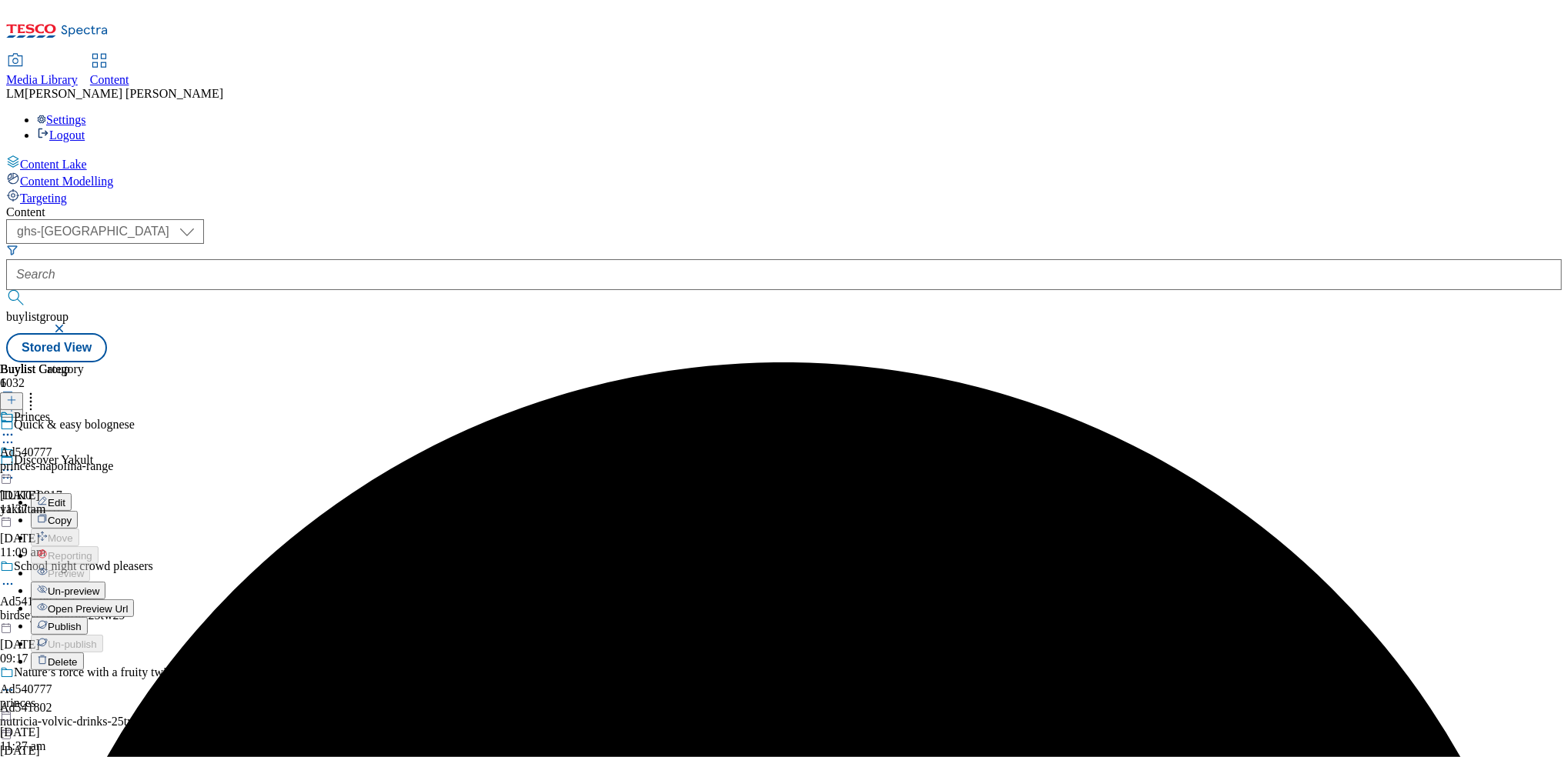
click at [81, 621] on span "Publish" at bounding box center [64, 626] width 34 height 12
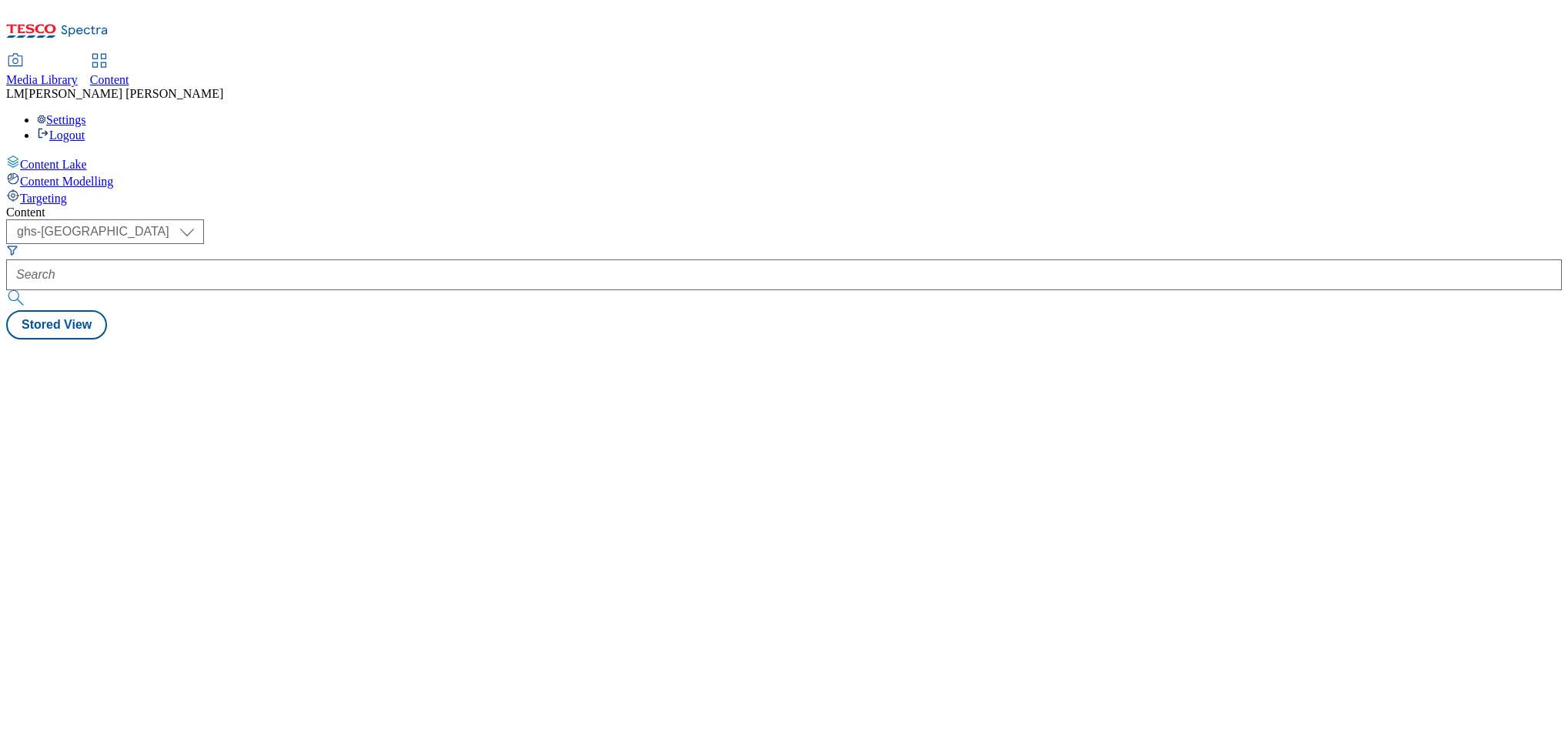
select select "ghs-[GEOGRAPHIC_DATA]"
